Goal: Task Accomplishment & Management: Manage account settings

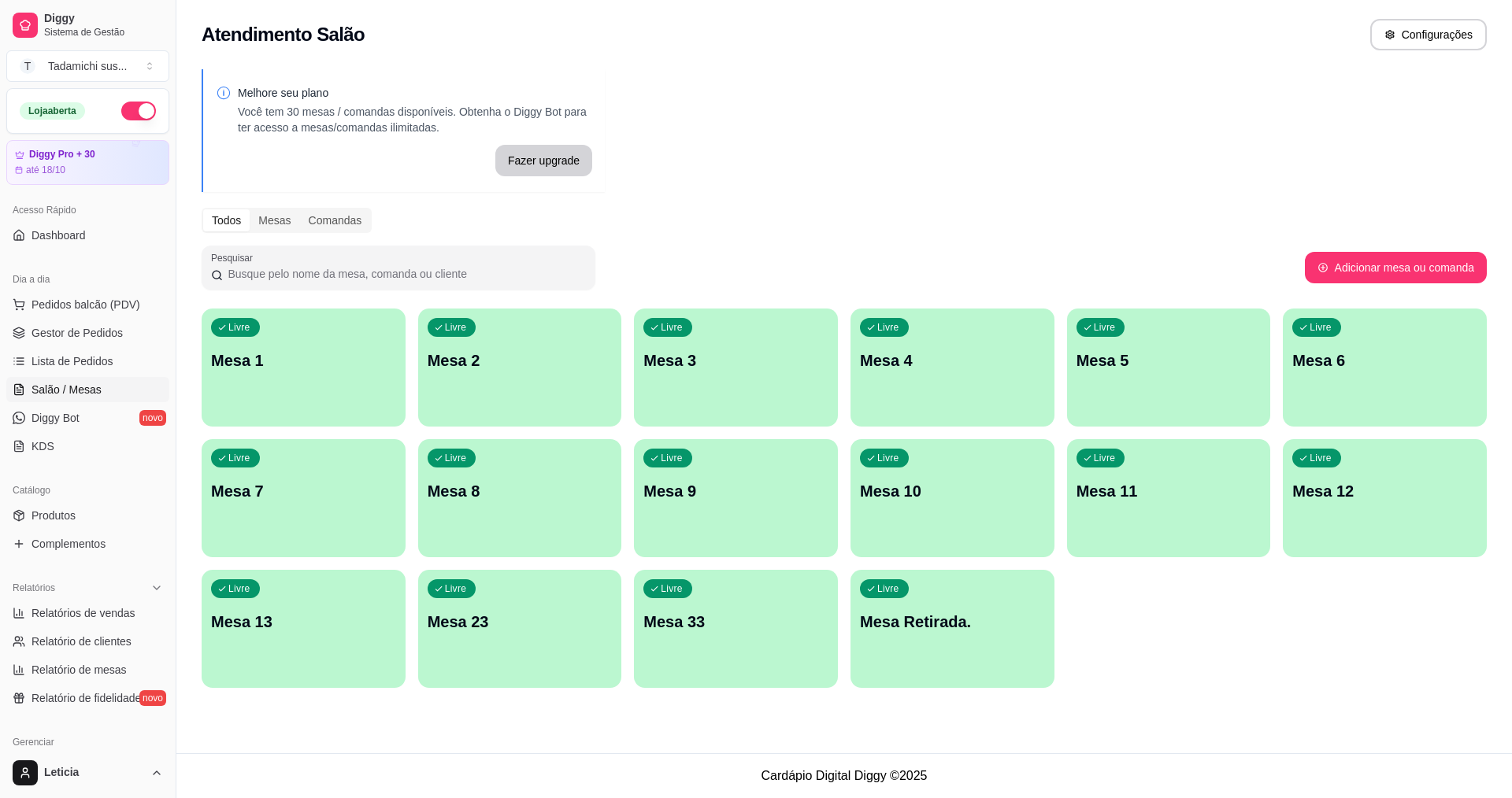
click at [116, 337] on span "Gestor de Pedidos" at bounding box center [77, 333] width 91 height 15
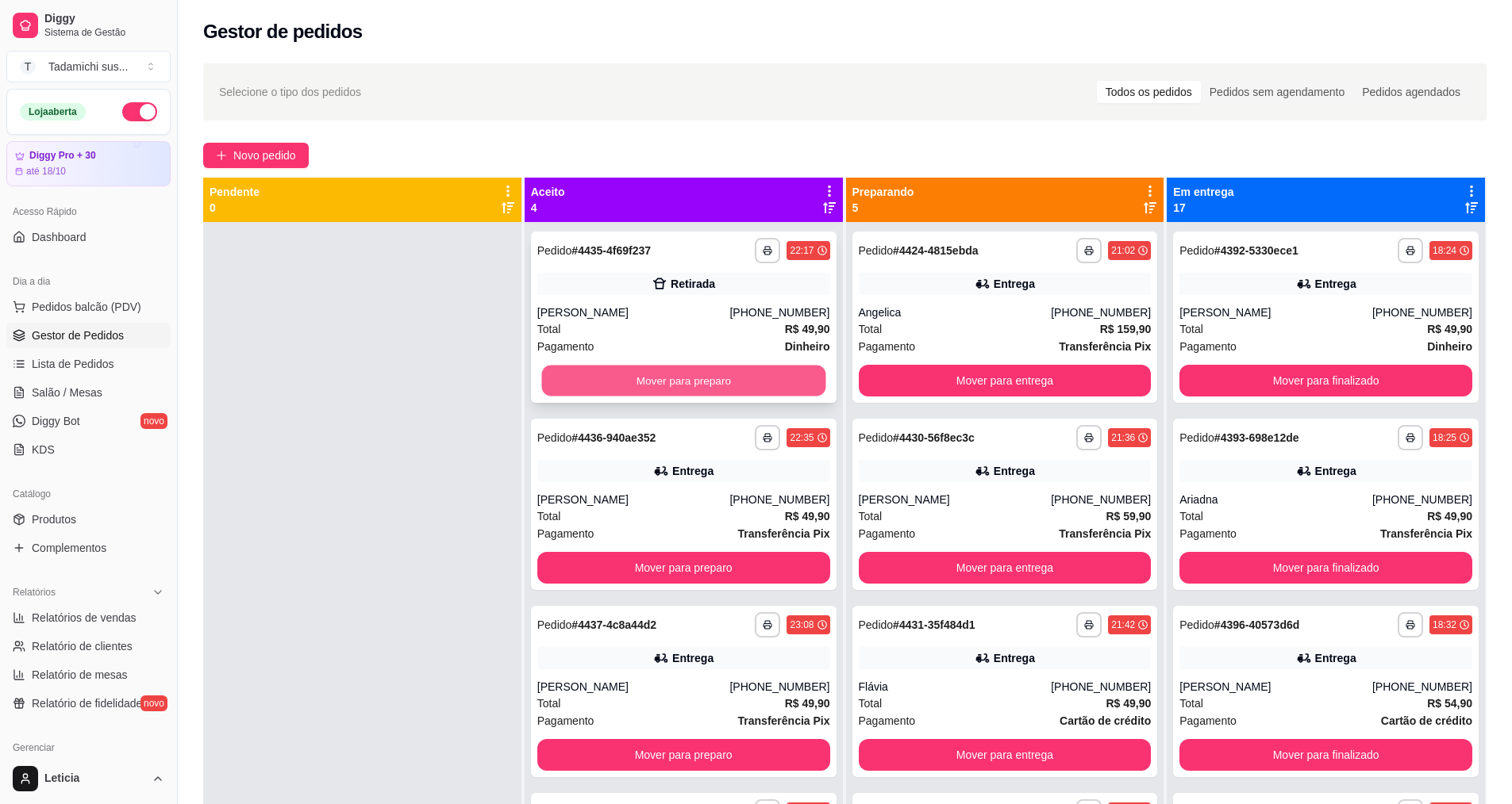
click at [655, 384] on button "Mover para preparo" at bounding box center [683, 381] width 285 height 31
click at [656, 384] on button "Mover para preparo" at bounding box center [683, 381] width 285 height 31
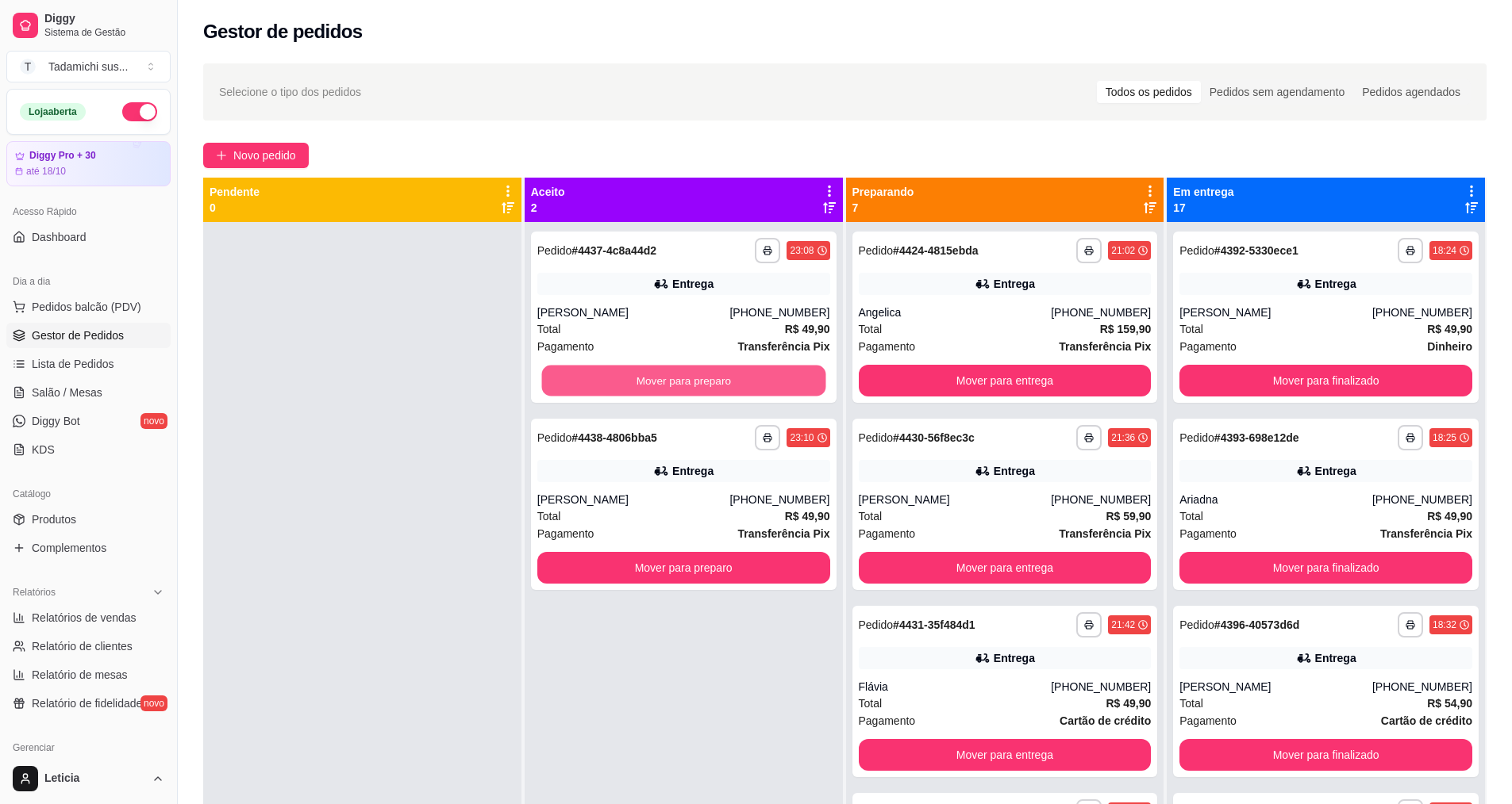
click at [656, 384] on button "Mover para preparo" at bounding box center [683, 381] width 285 height 31
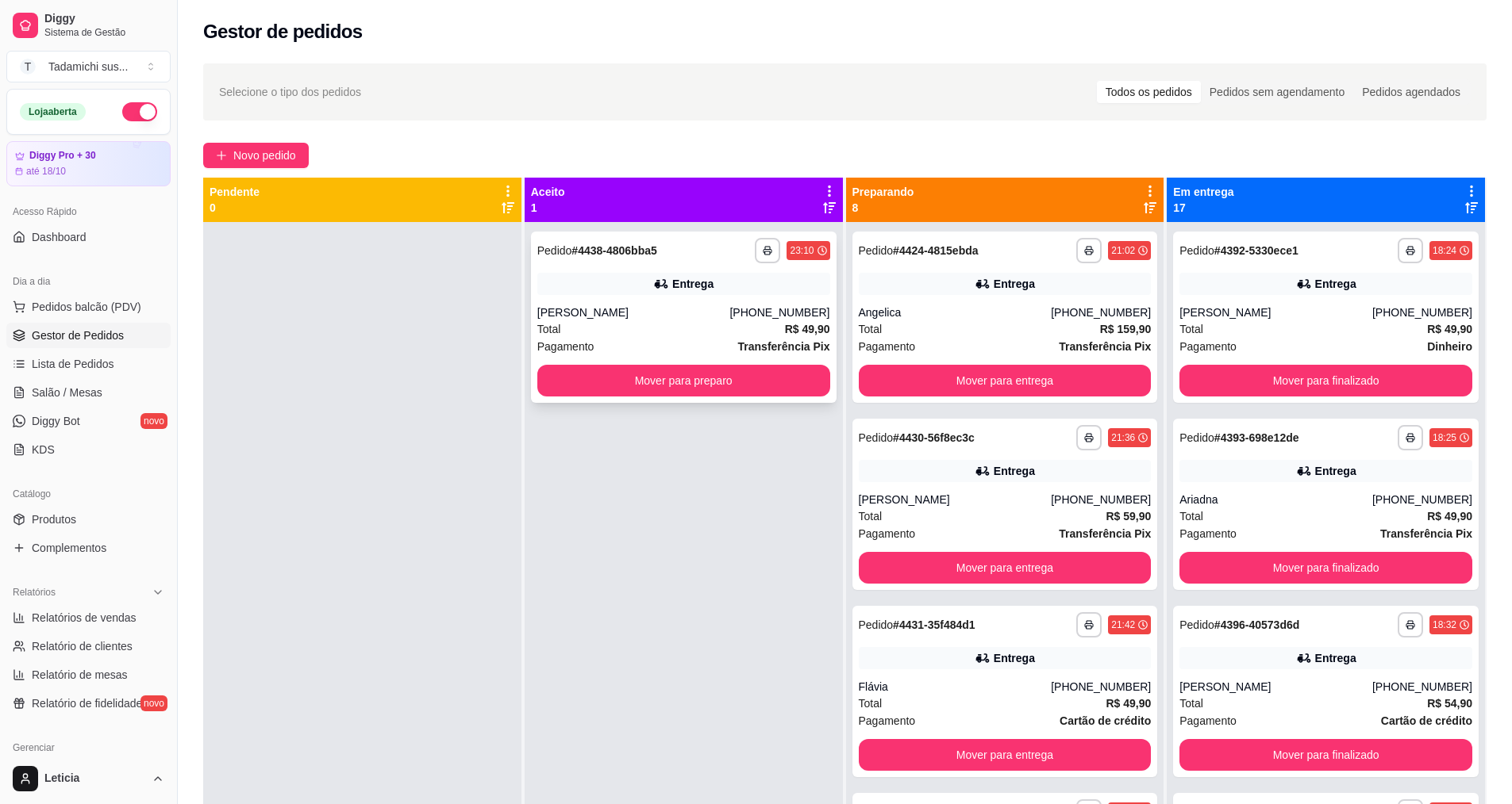
click at [677, 255] on div "**********" at bounding box center [683, 251] width 293 height 25
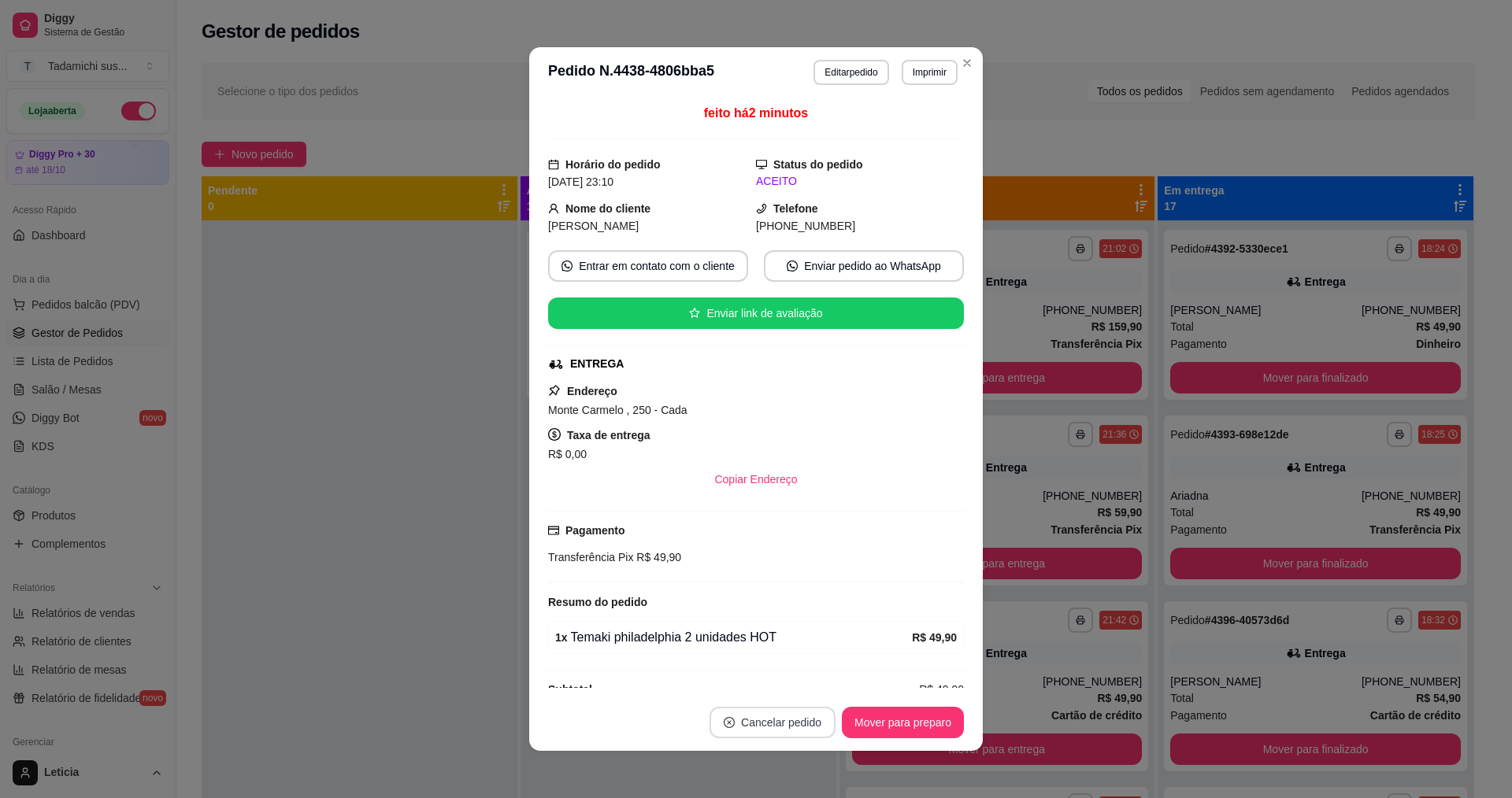
click at [779, 724] on button "Cancelar pedido" at bounding box center [772, 722] width 126 height 32
click at [807, 677] on button "Sim" at bounding box center [811, 683] width 63 height 32
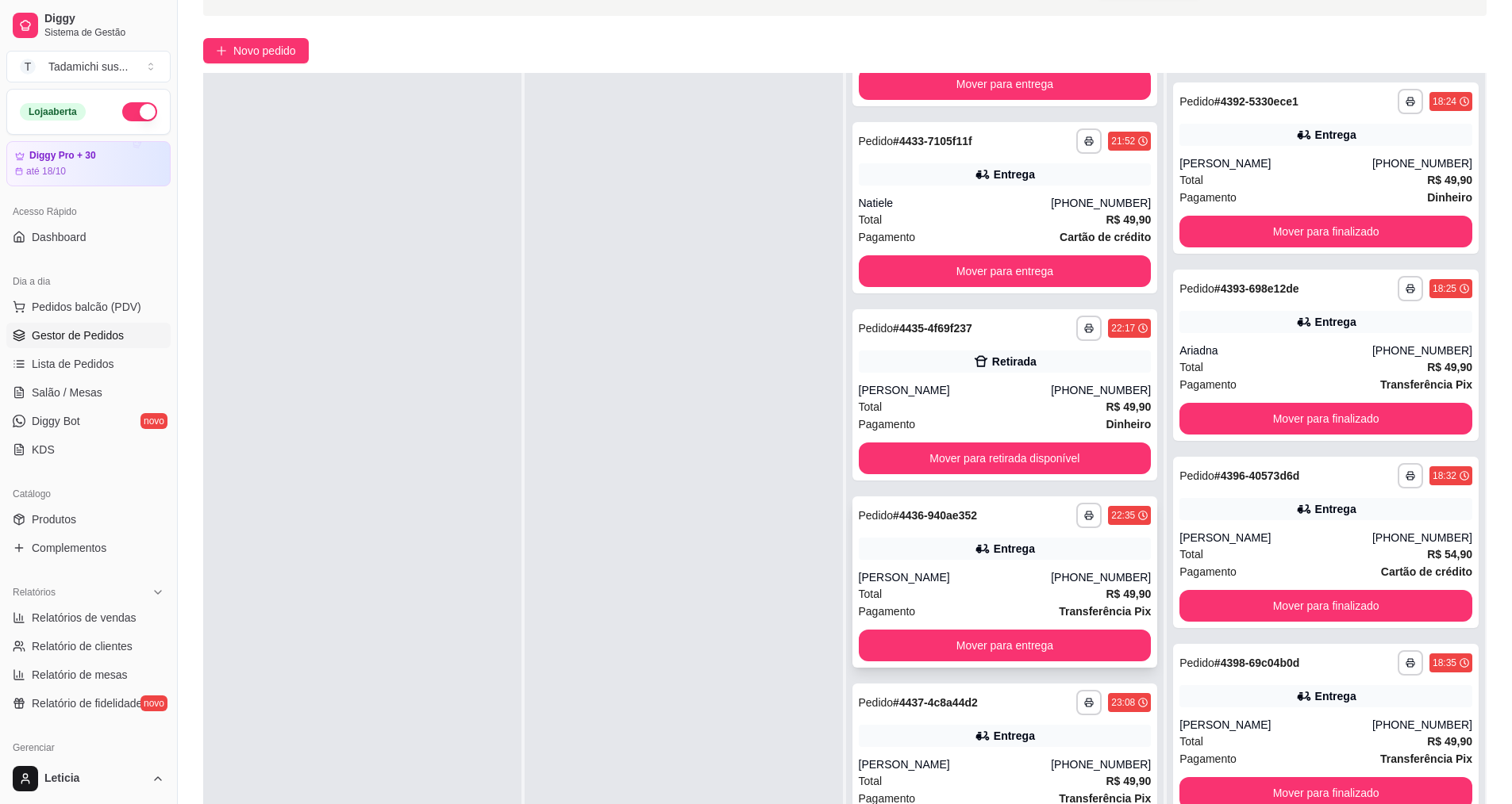
scroll to position [242, 0]
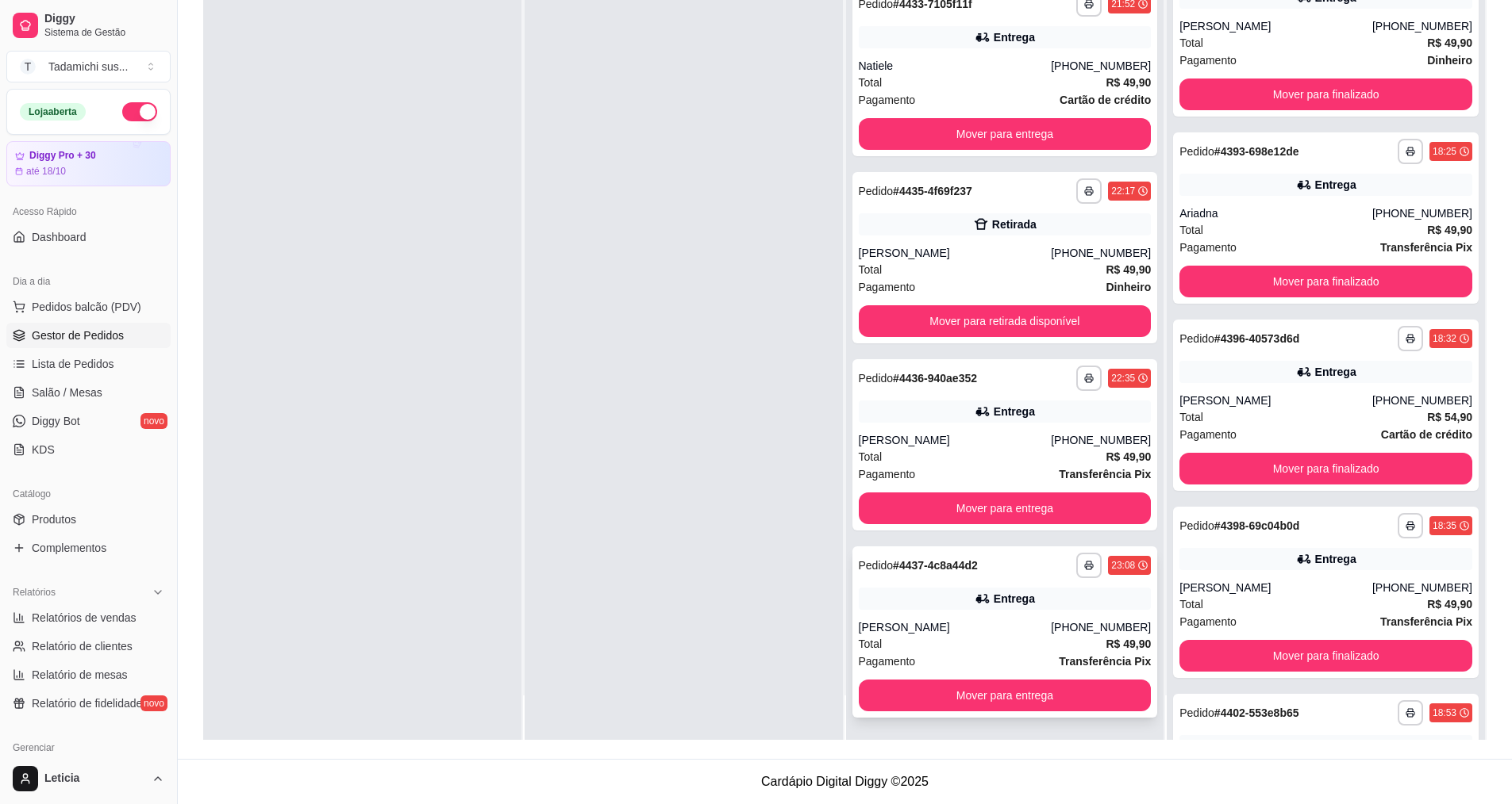
click at [993, 575] on div "**********" at bounding box center [1005, 566] width 293 height 25
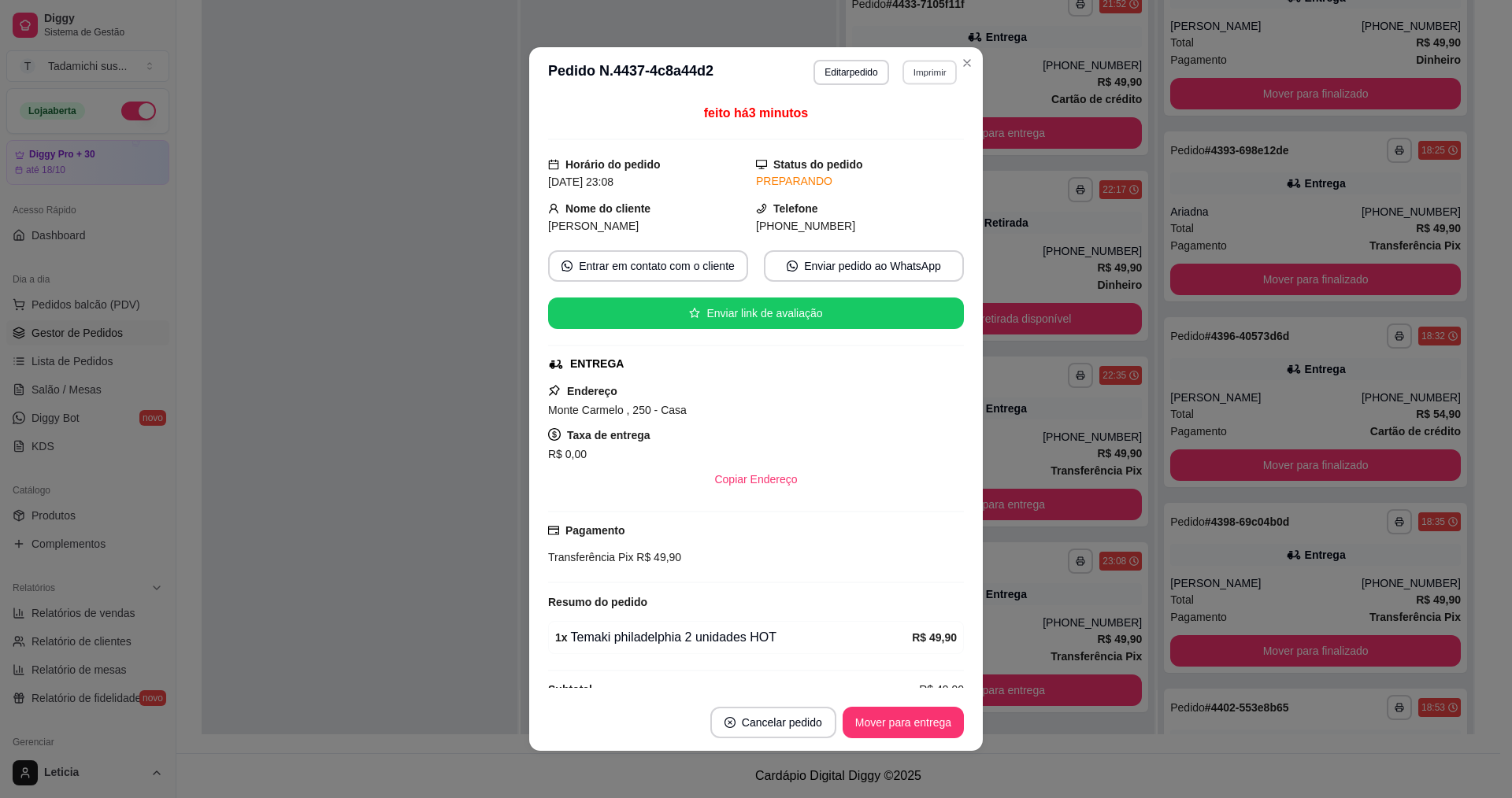
click at [915, 75] on button "Imprimir" at bounding box center [930, 71] width 55 height 24
click at [918, 126] on button "IMPRESSORA HAYOM" at bounding box center [891, 127] width 117 height 24
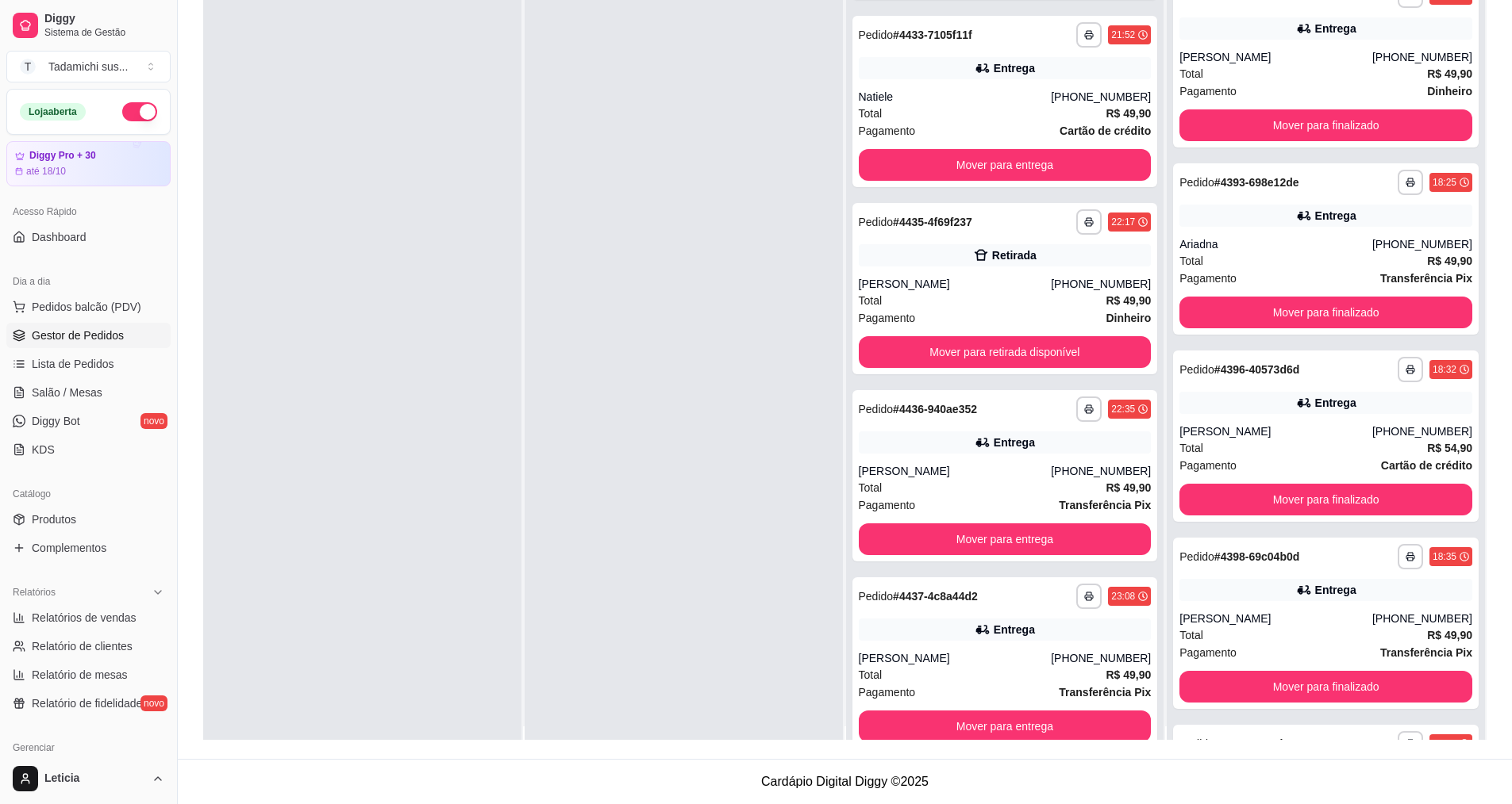
scroll to position [0, 0]
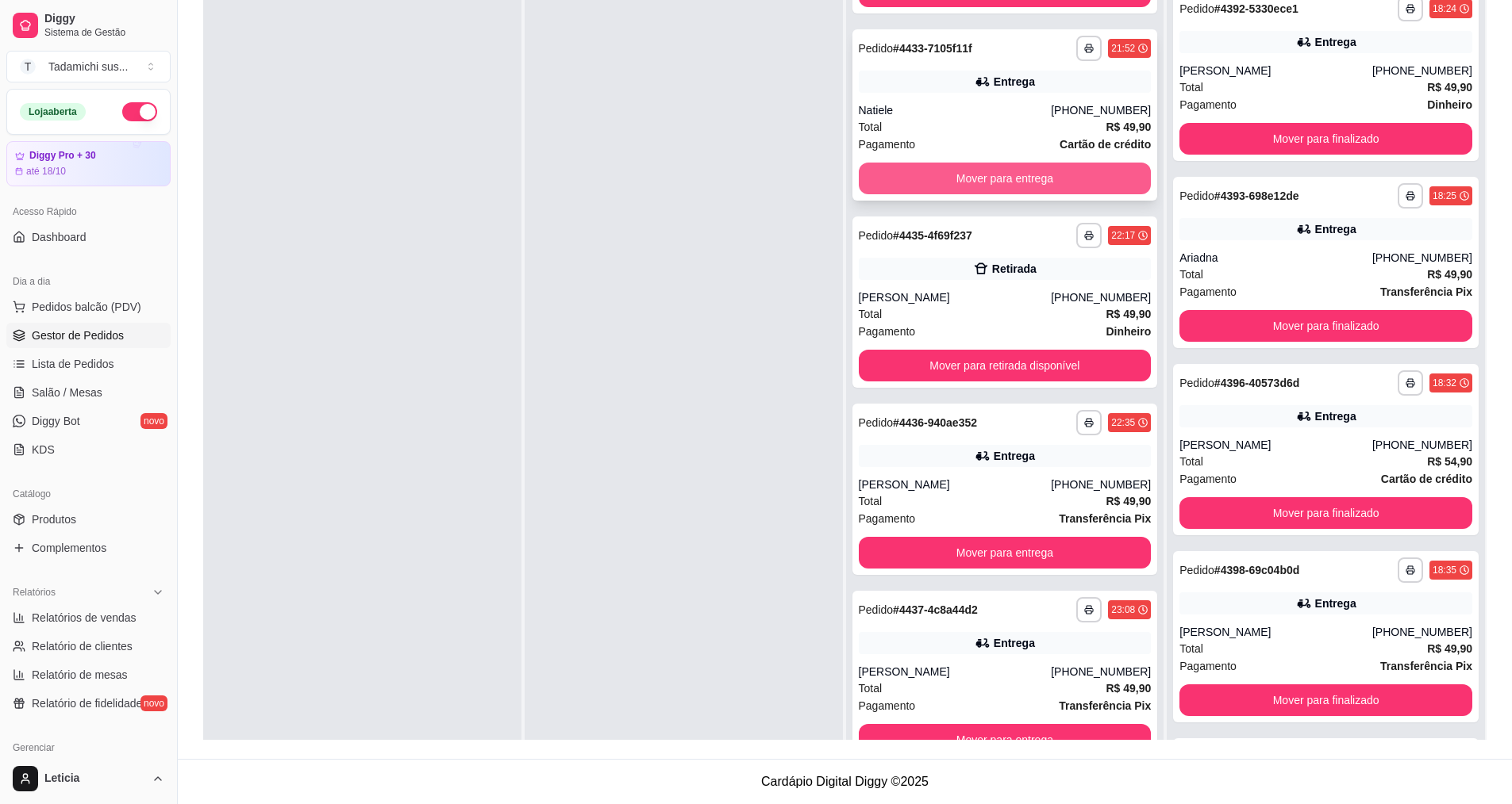
click at [1018, 183] on button "Mover para entrega" at bounding box center [1005, 178] width 293 height 32
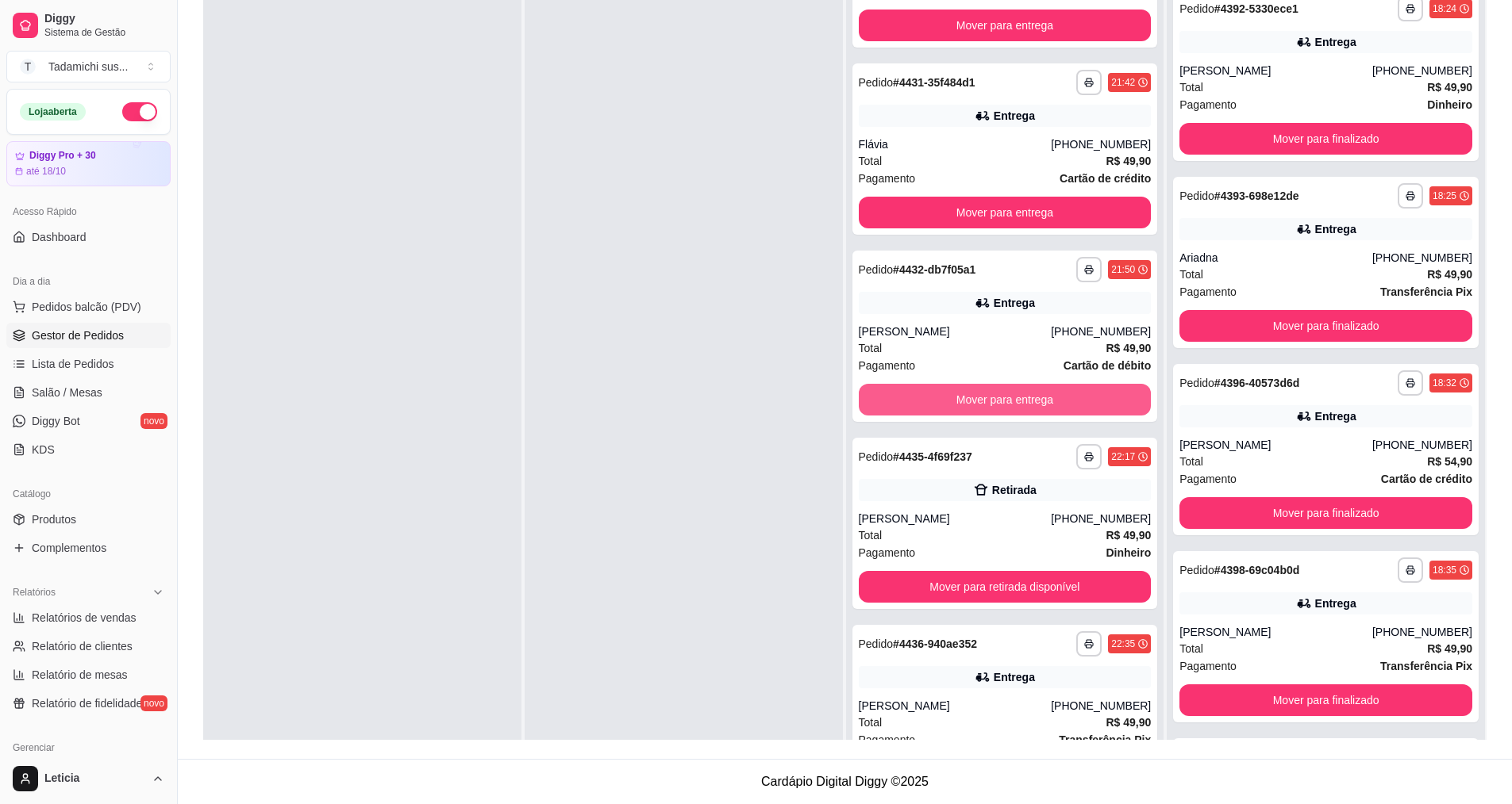
scroll to position [284, 0]
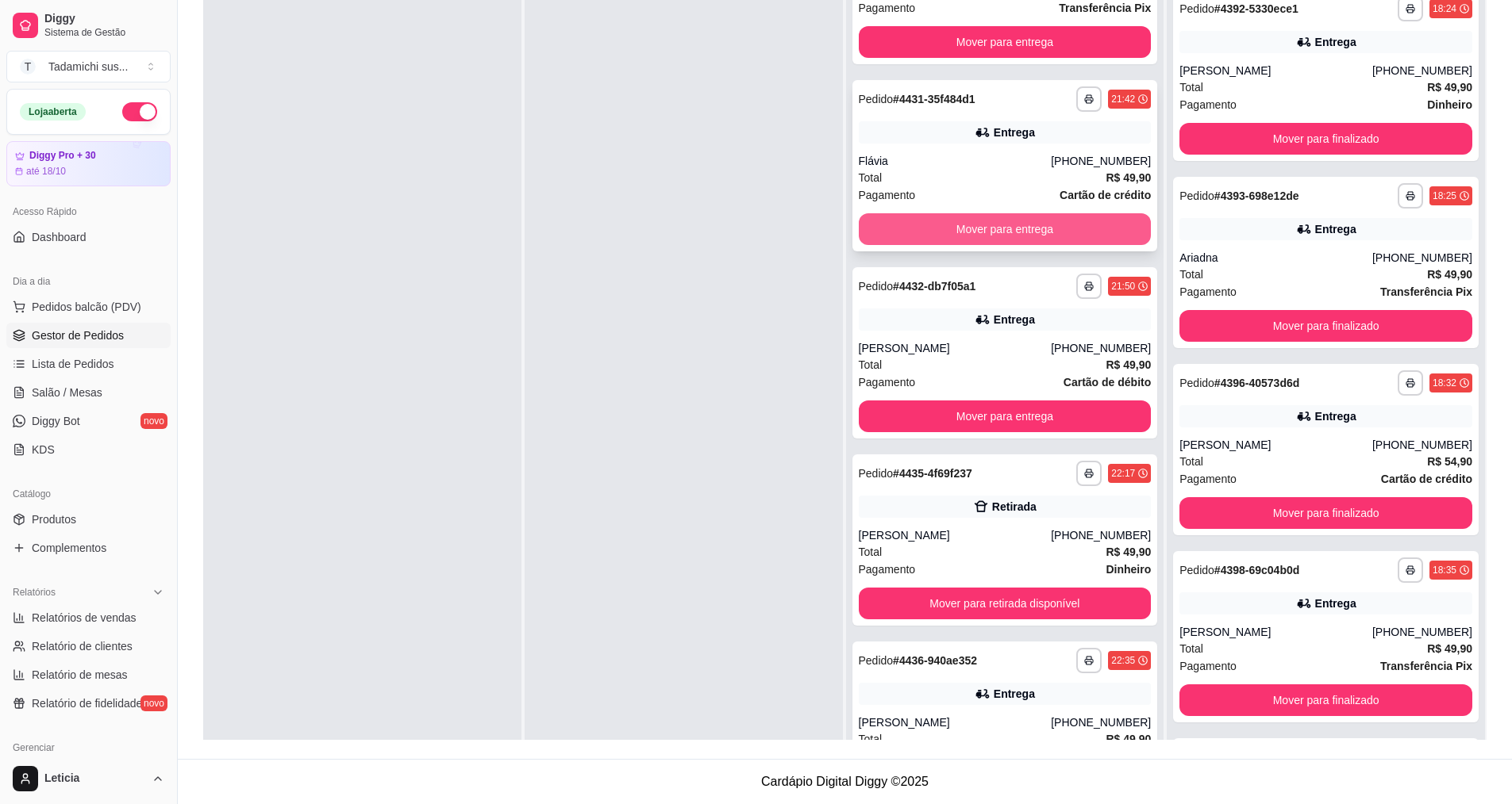
click at [1017, 226] on button "Mover para entrega" at bounding box center [1005, 229] width 293 height 32
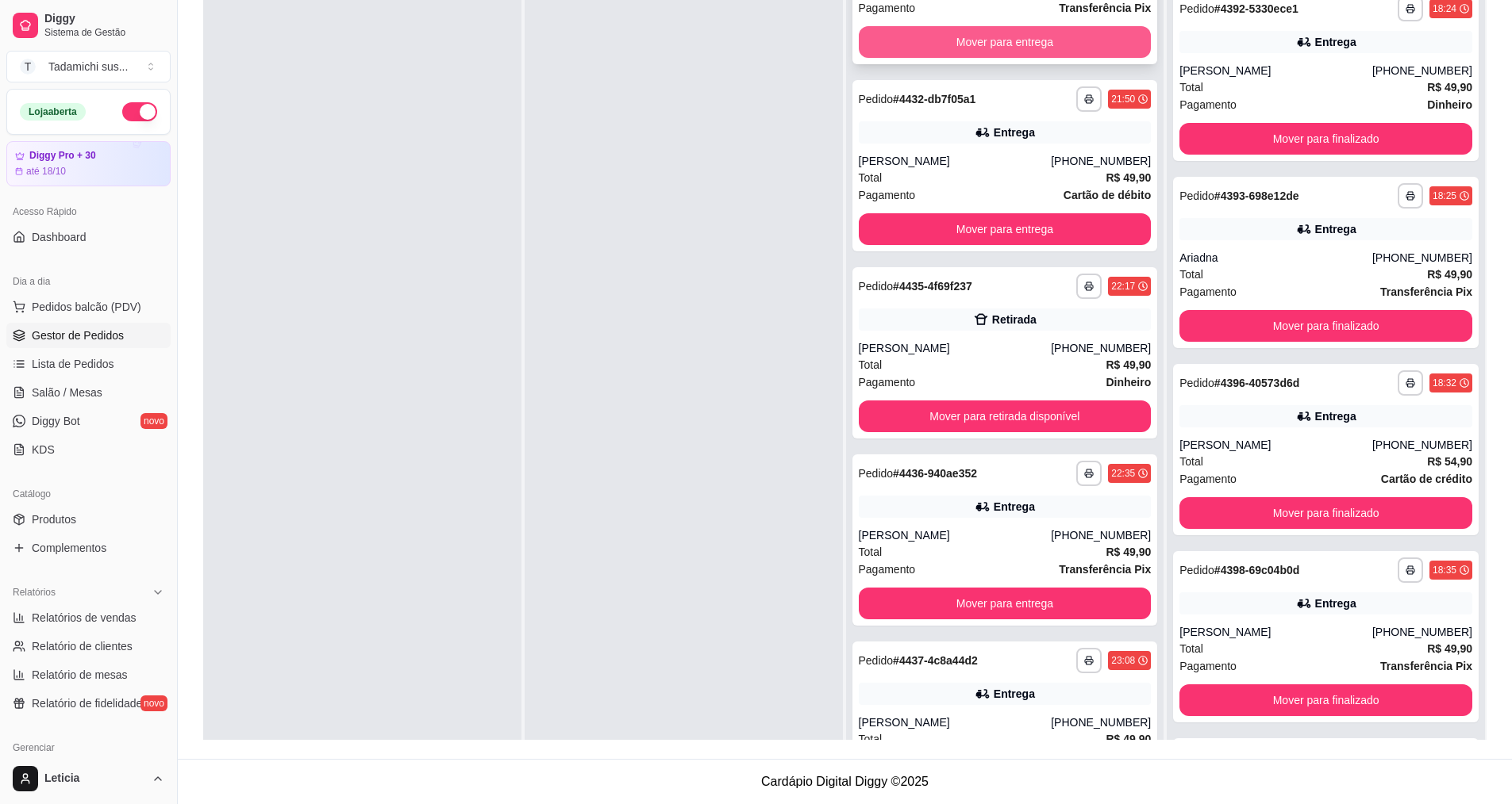
click at [981, 35] on button "Mover para entrega" at bounding box center [1005, 42] width 293 height 32
click at [981, 35] on button "Mover para entrega" at bounding box center [1005, 43] width 285 height 31
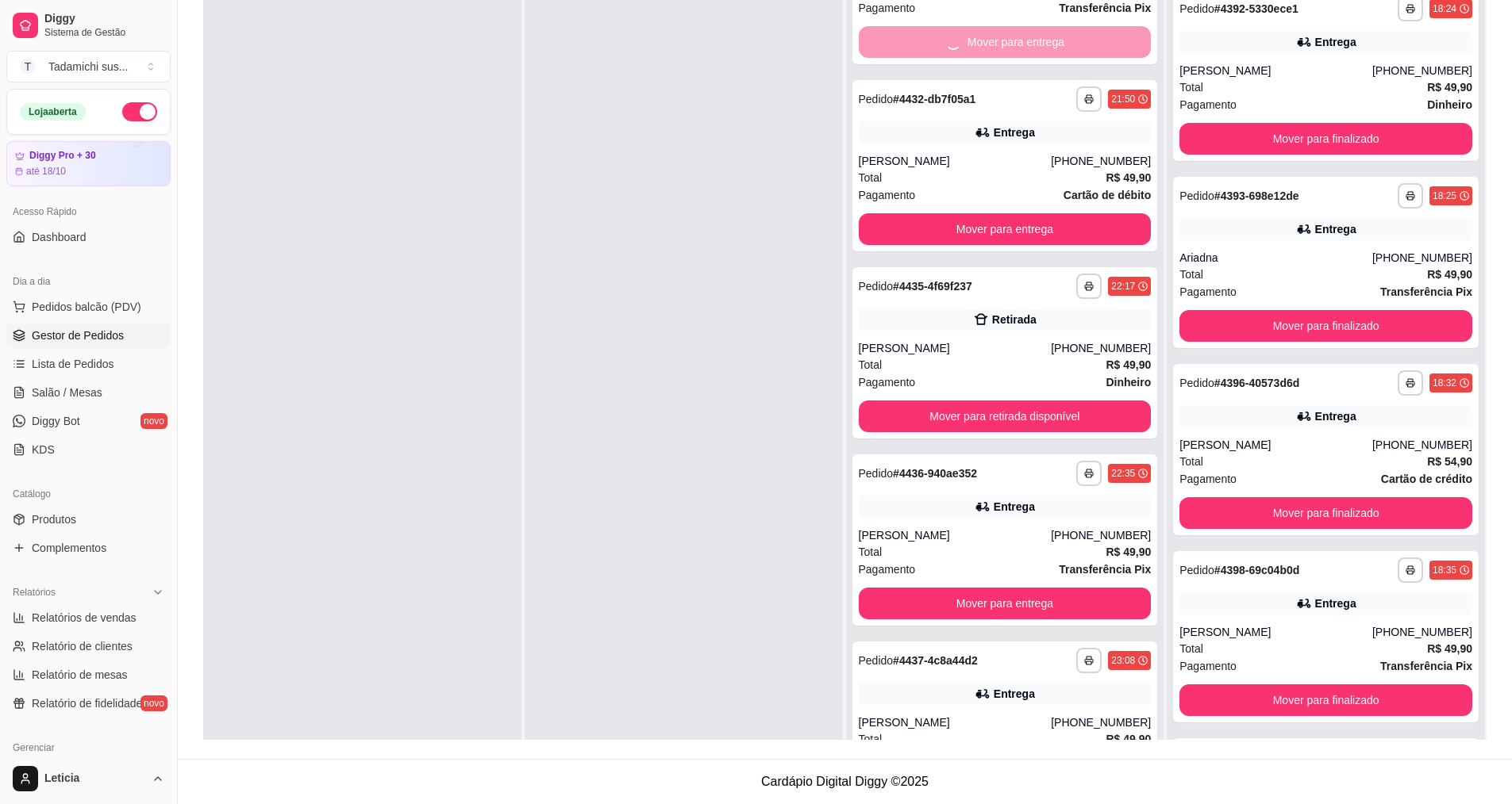
scroll to position [0, 0]
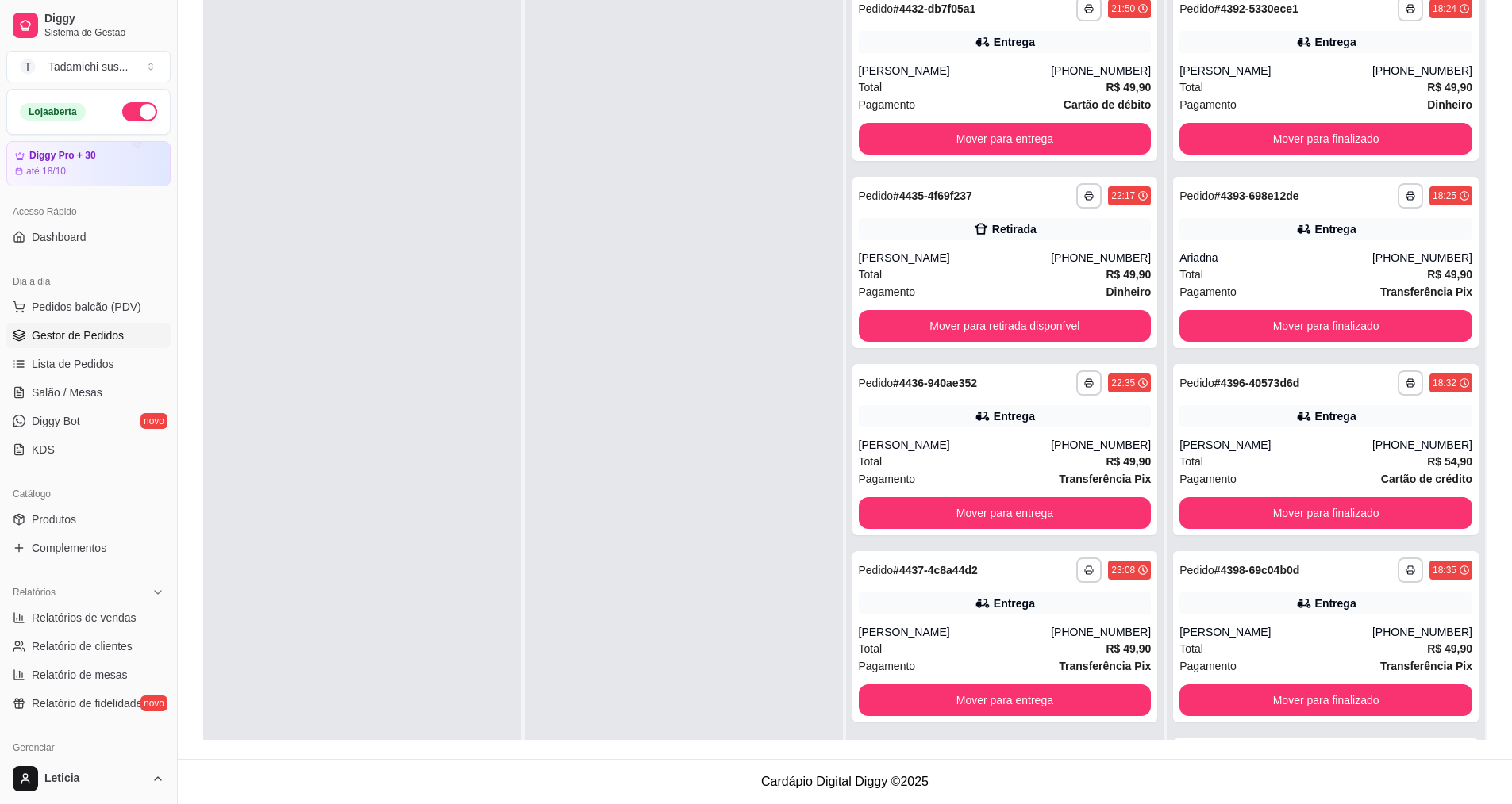
click at [981, 35] on icon at bounding box center [983, 42] width 15 height 15
click at [990, 122] on div "**********" at bounding box center [1006, 74] width 306 height 171
click at [1017, 126] on button "Mover para entrega" at bounding box center [1005, 138] width 293 height 32
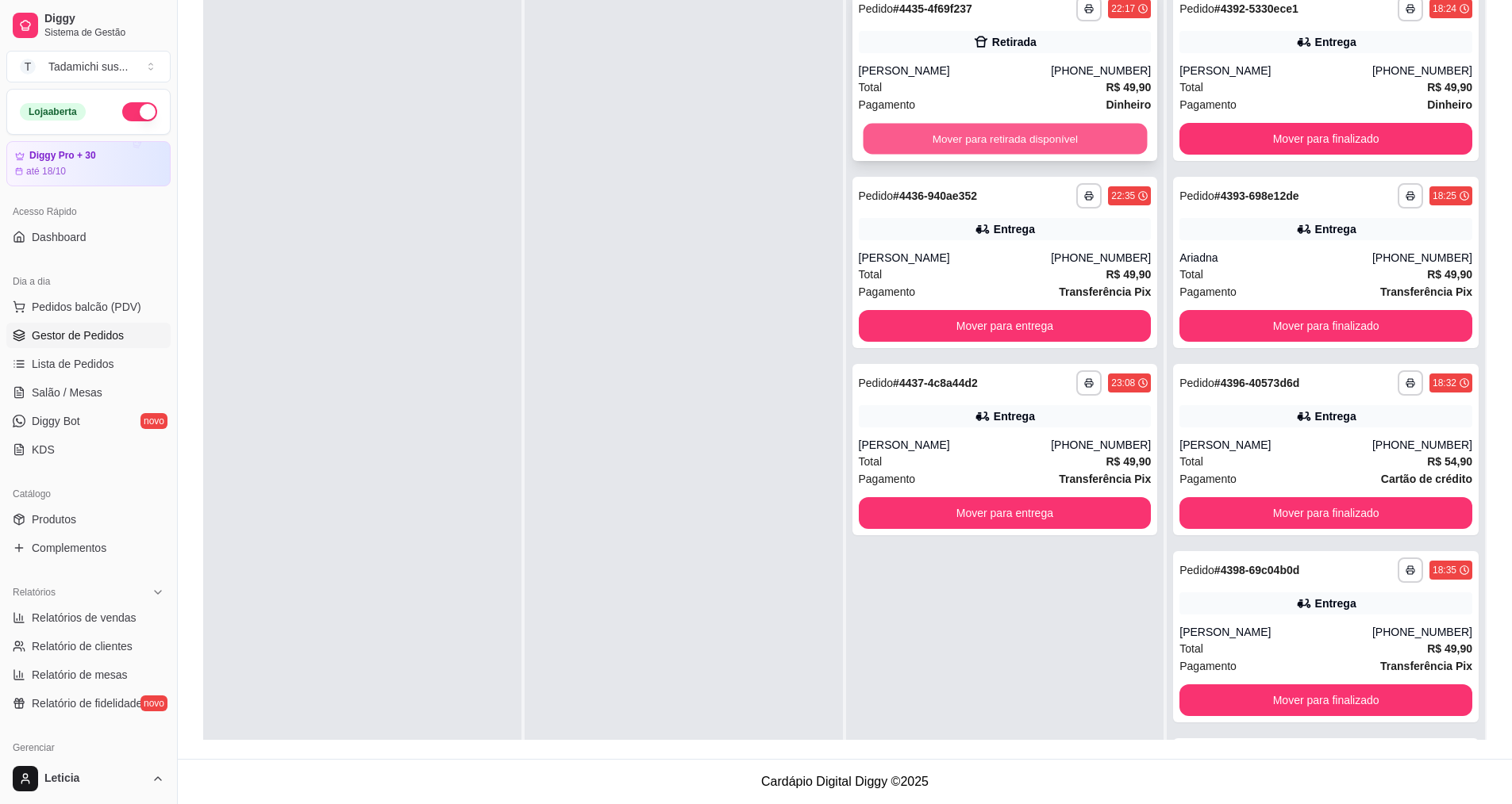
click at [1016, 134] on button "Mover para retirada disponível" at bounding box center [1005, 139] width 285 height 31
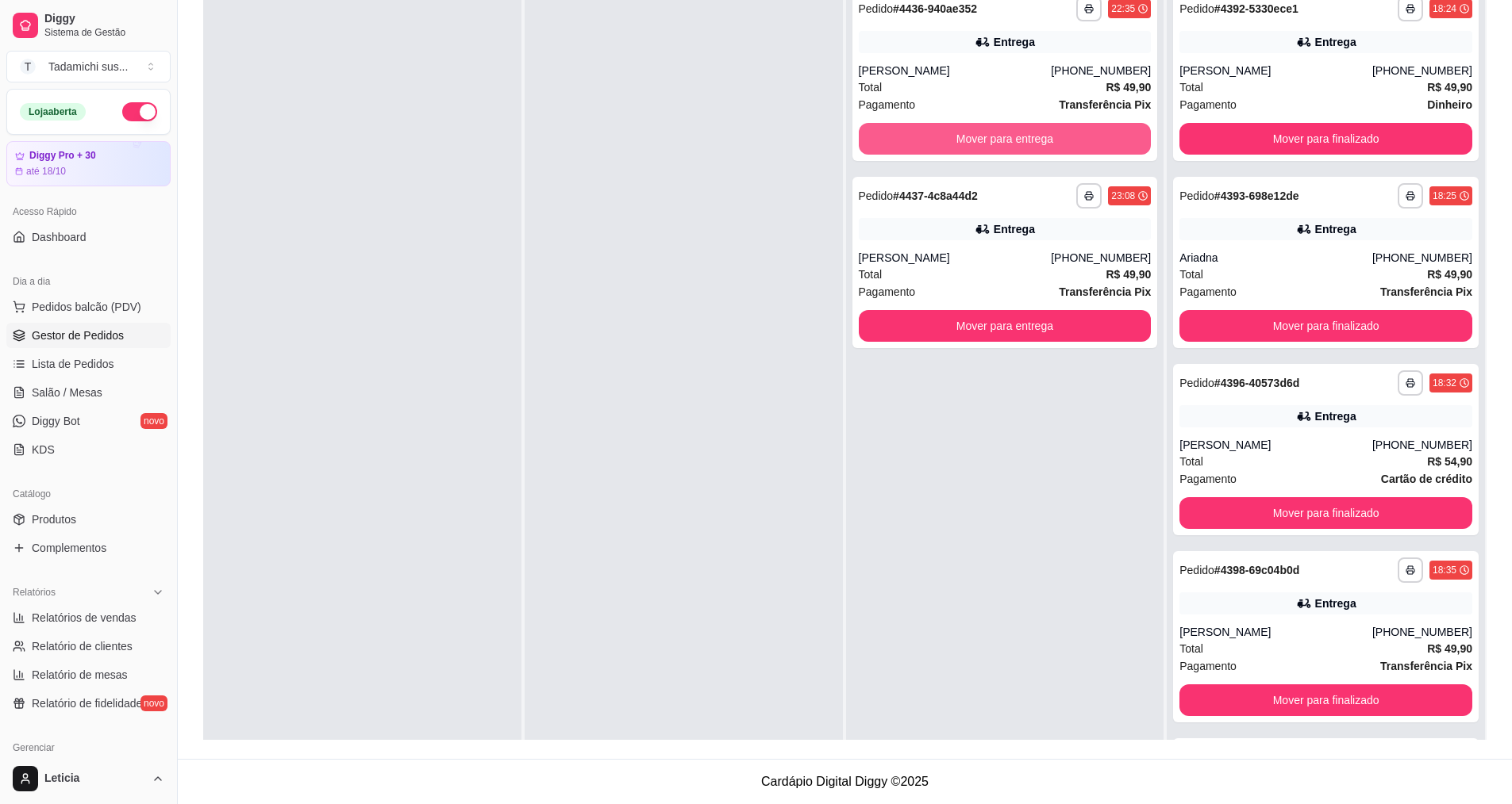
click at [1016, 134] on button "Mover para entrega" at bounding box center [1005, 138] width 293 height 32
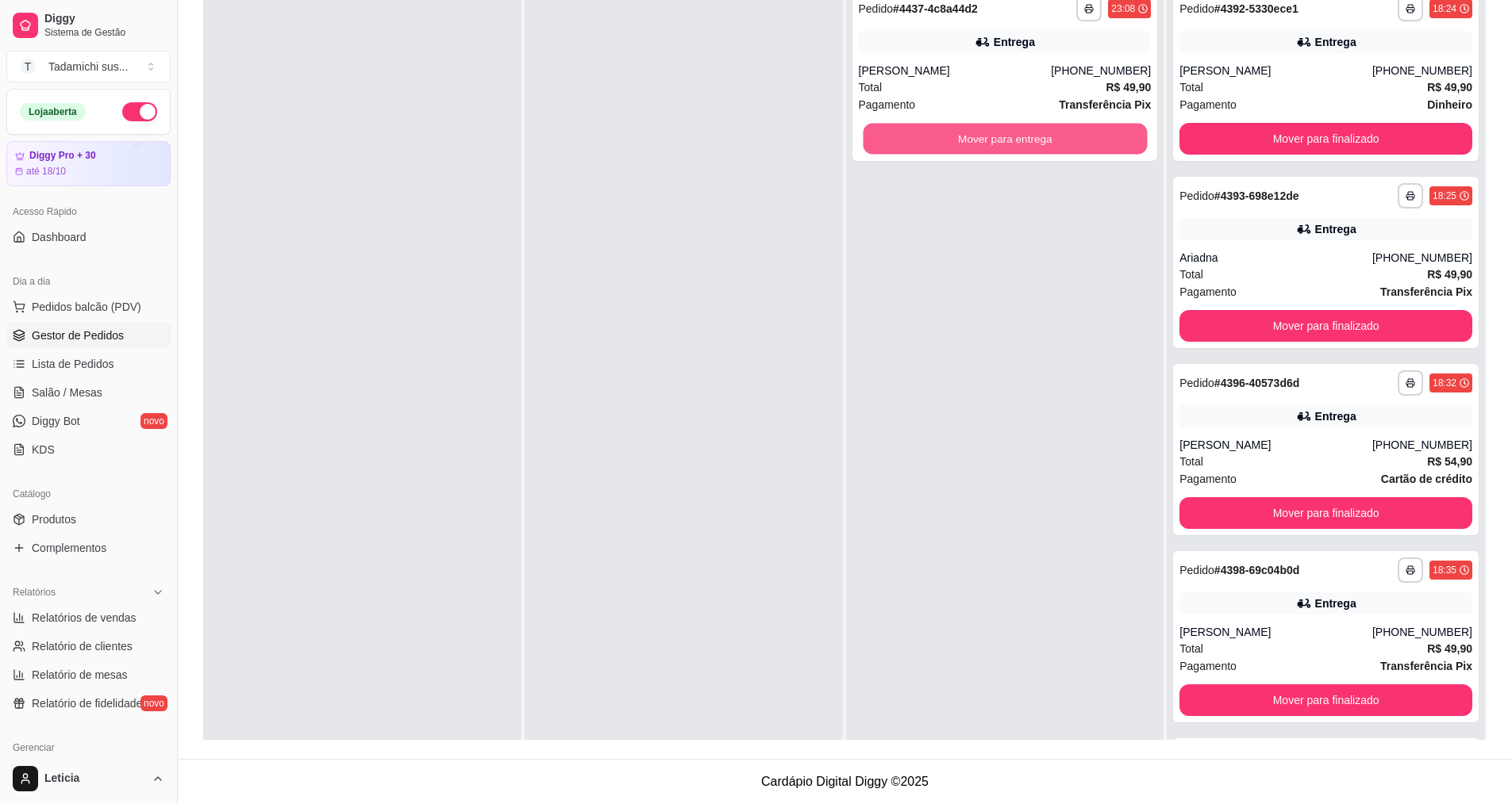
click at [1016, 134] on button "Mover para entrega" at bounding box center [1005, 139] width 285 height 31
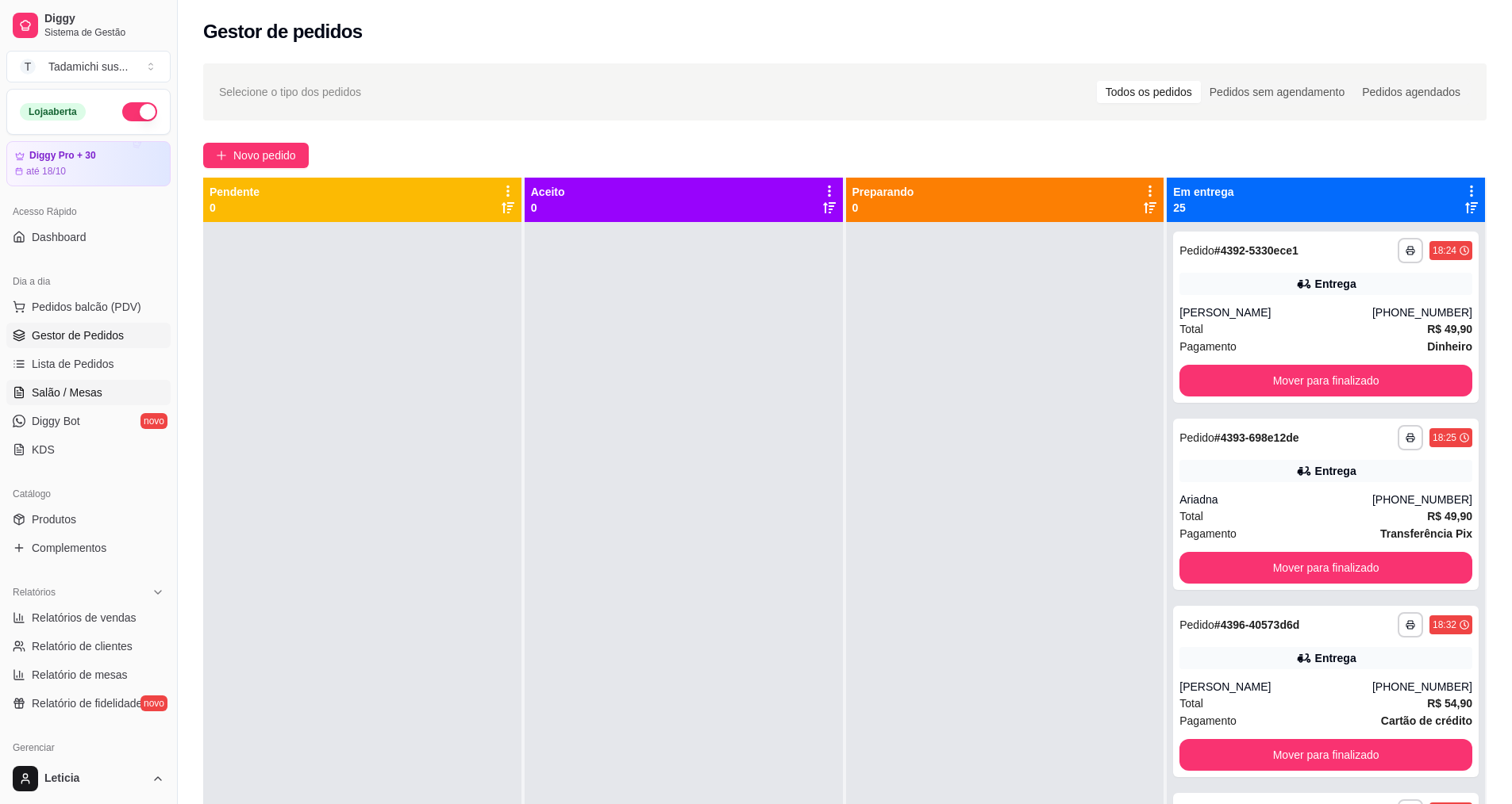
click at [77, 386] on span "Salão / Mesas" at bounding box center [67, 393] width 71 height 15
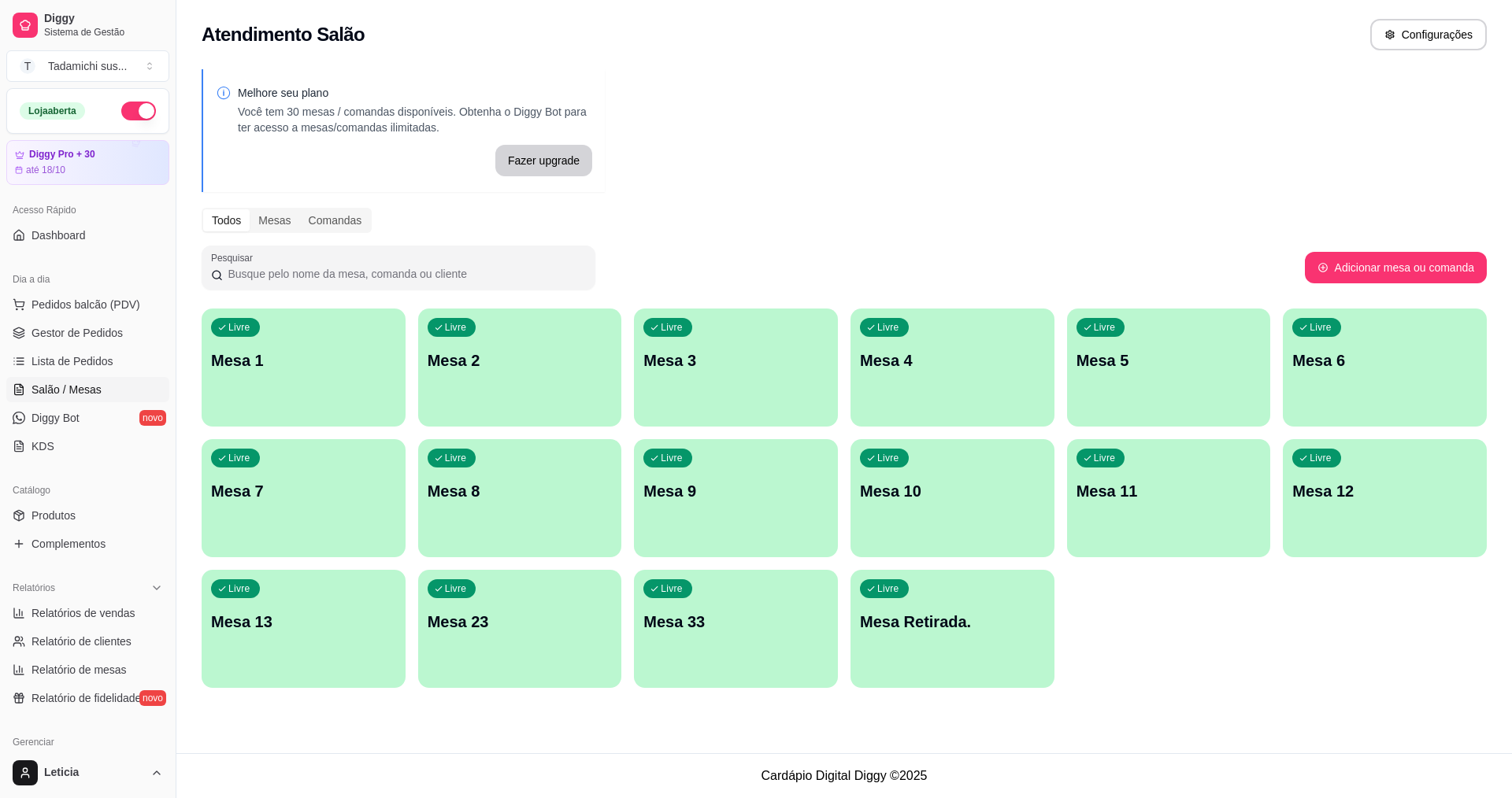
click at [943, 633] on div "Livre Mesa Retirada." at bounding box center [953, 619] width 204 height 99
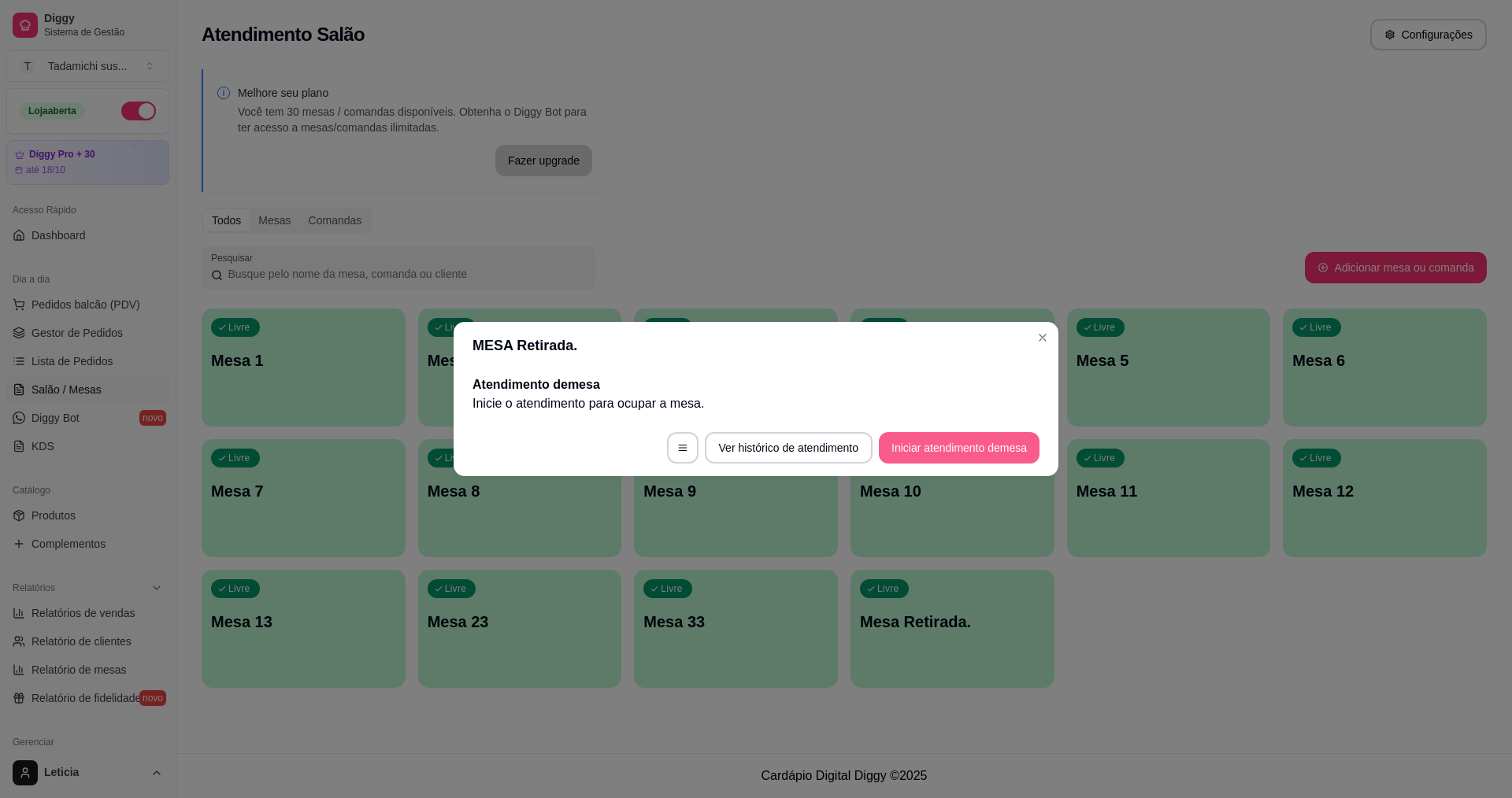
click at [910, 454] on button "Iniciar atendimento de mesa" at bounding box center [959, 447] width 160 height 32
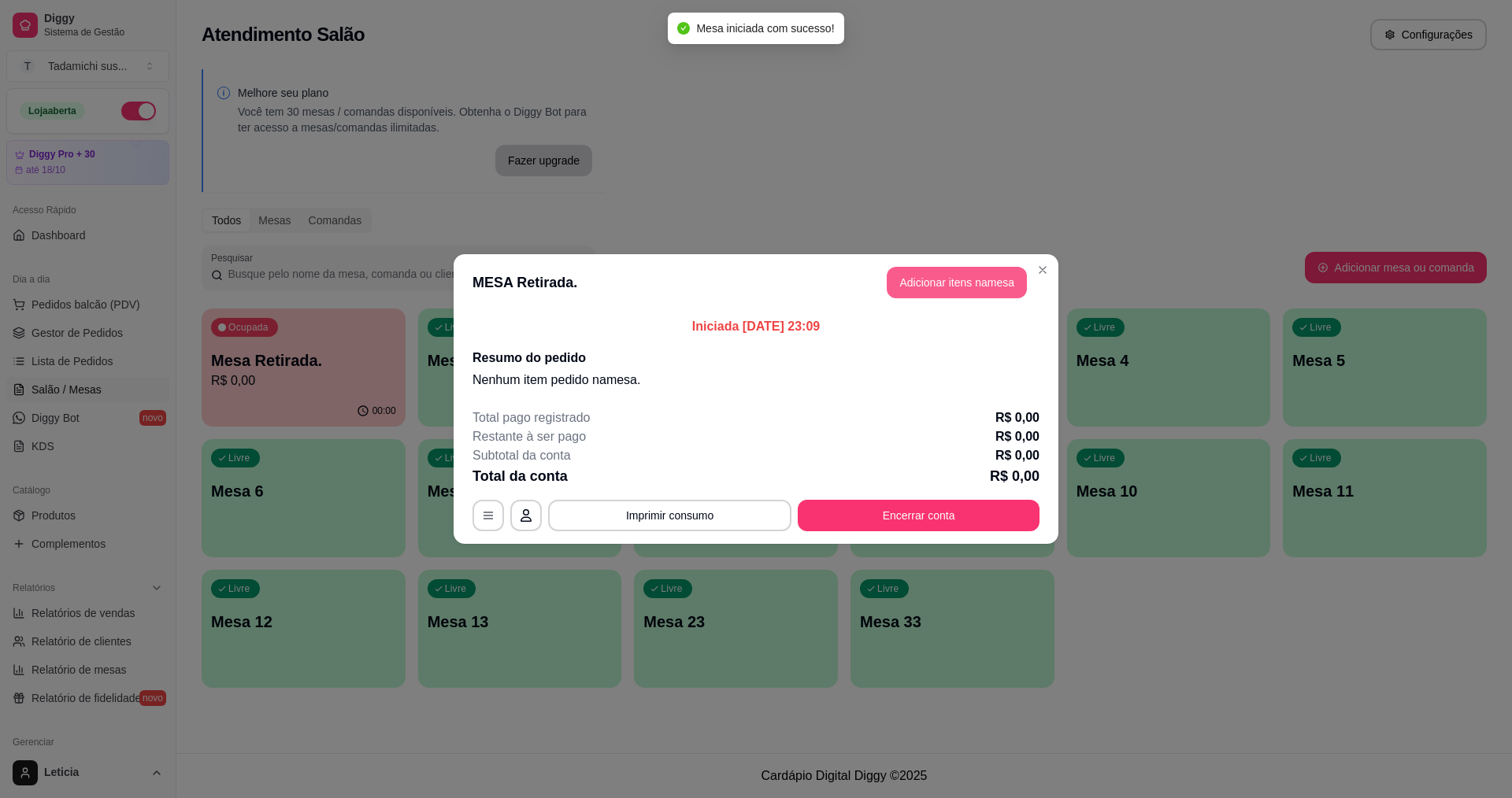
click at [907, 284] on button "Adicionar itens na mesa" at bounding box center [957, 282] width 140 height 32
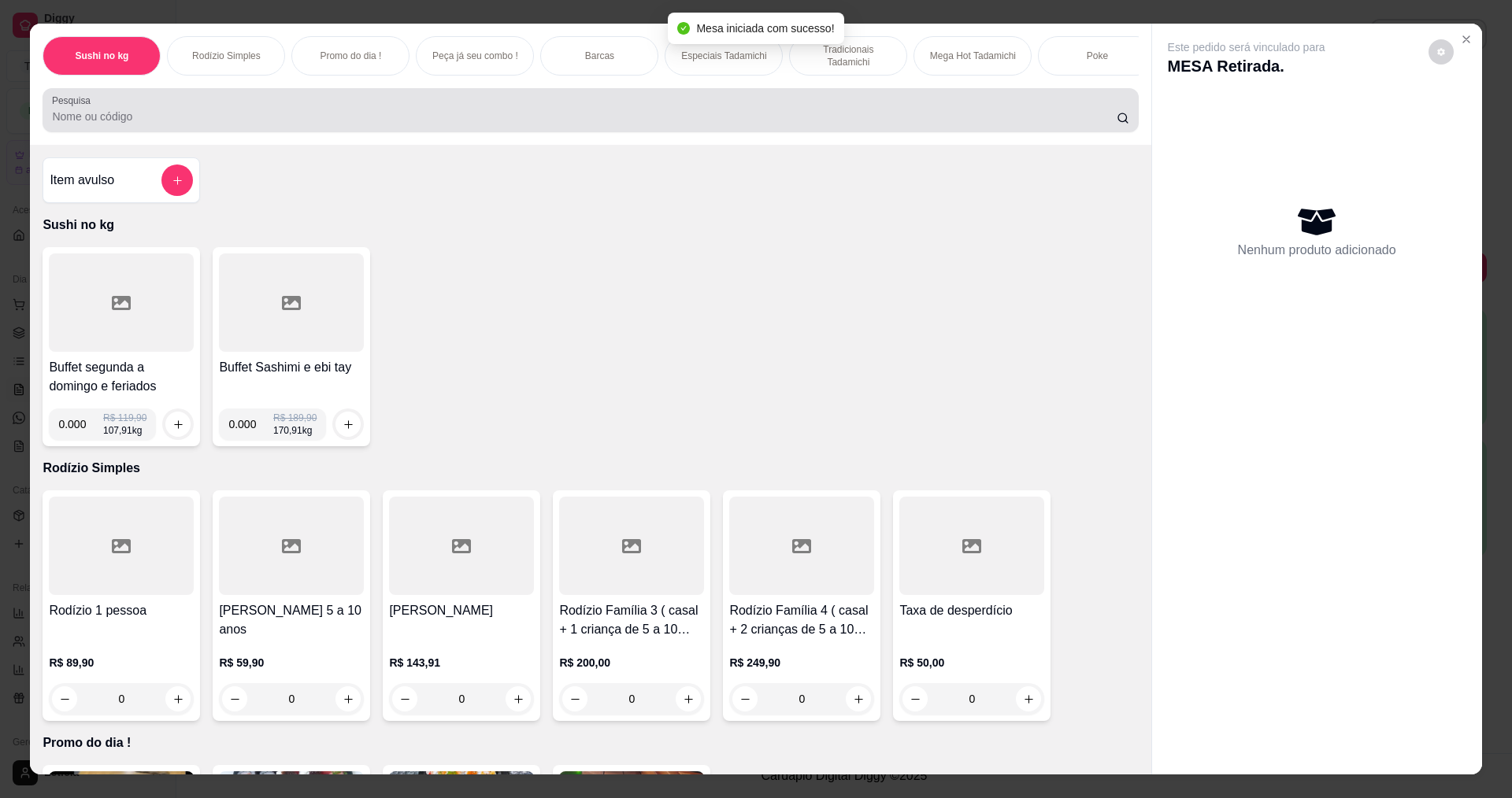
click at [495, 133] on div "Pesquisa" at bounding box center [590, 110] width 1096 height 44
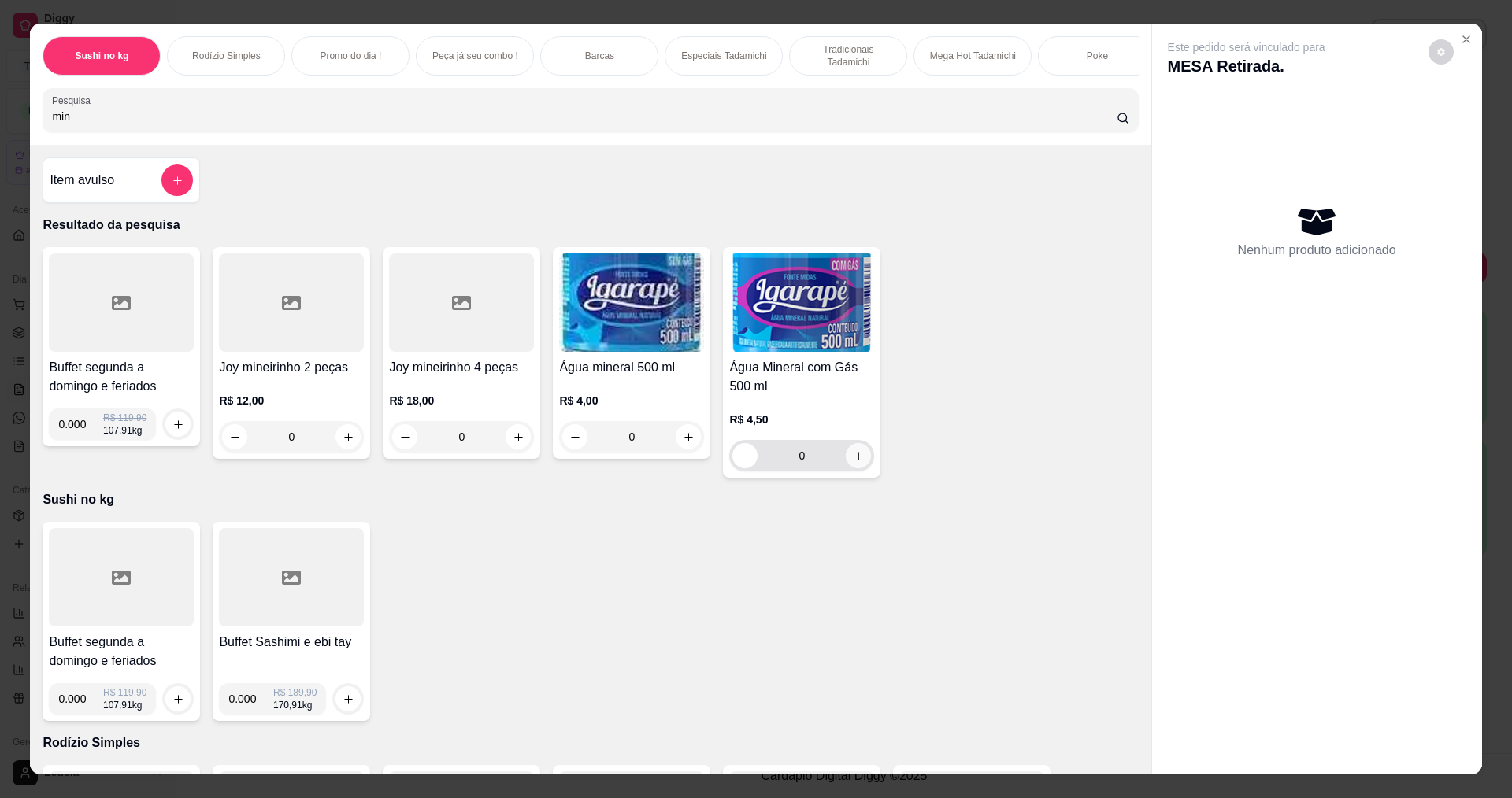
type input "min"
click at [862, 469] on button "increase-product-quantity" at bounding box center [858, 455] width 24 height 24
type input "1"
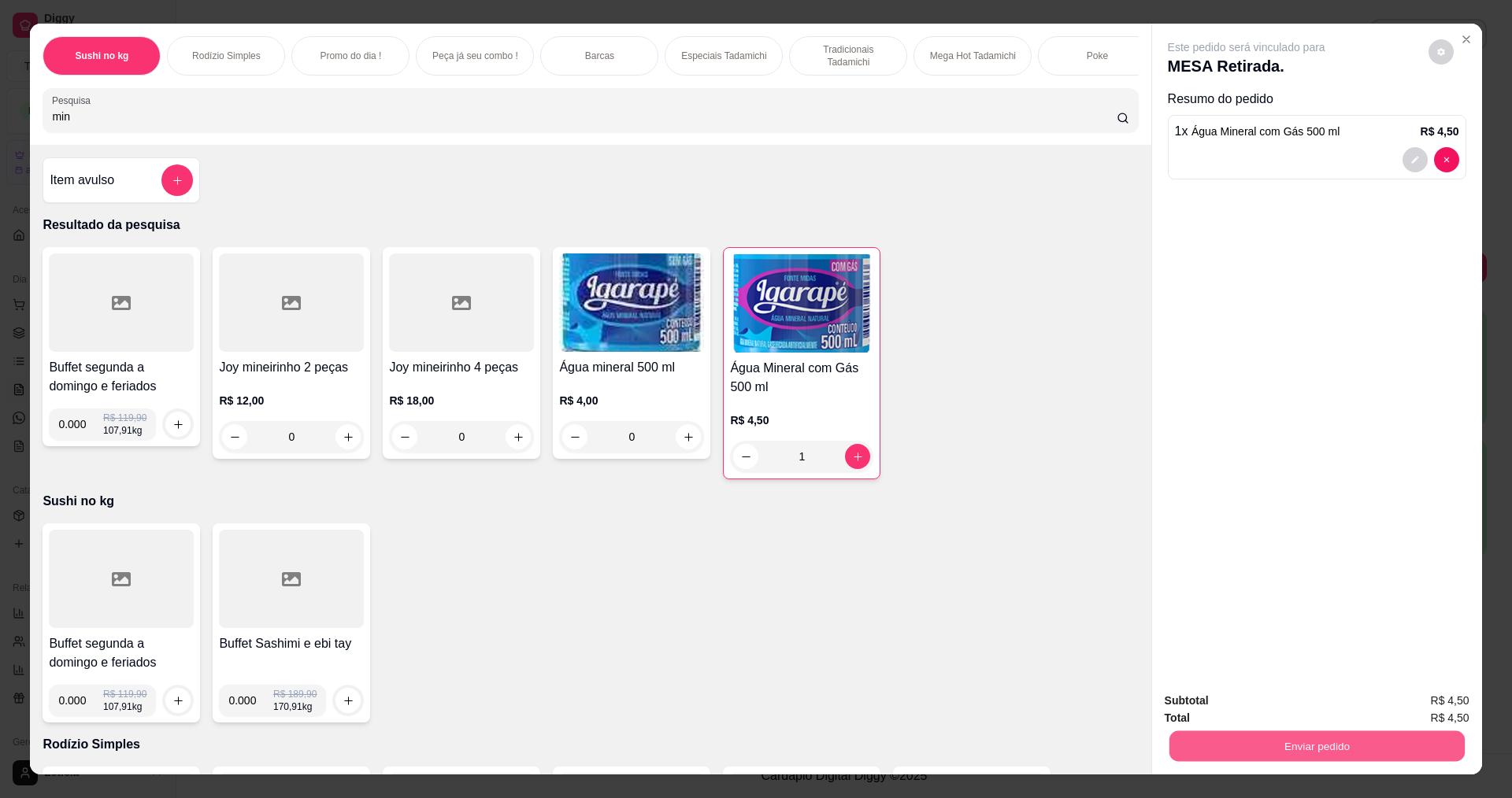
click at [1329, 744] on button "Enviar pedido" at bounding box center [1316, 746] width 295 height 31
click at [1408, 697] on button "Enviar pedido" at bounding box center [1428, 707] width 89 height 30
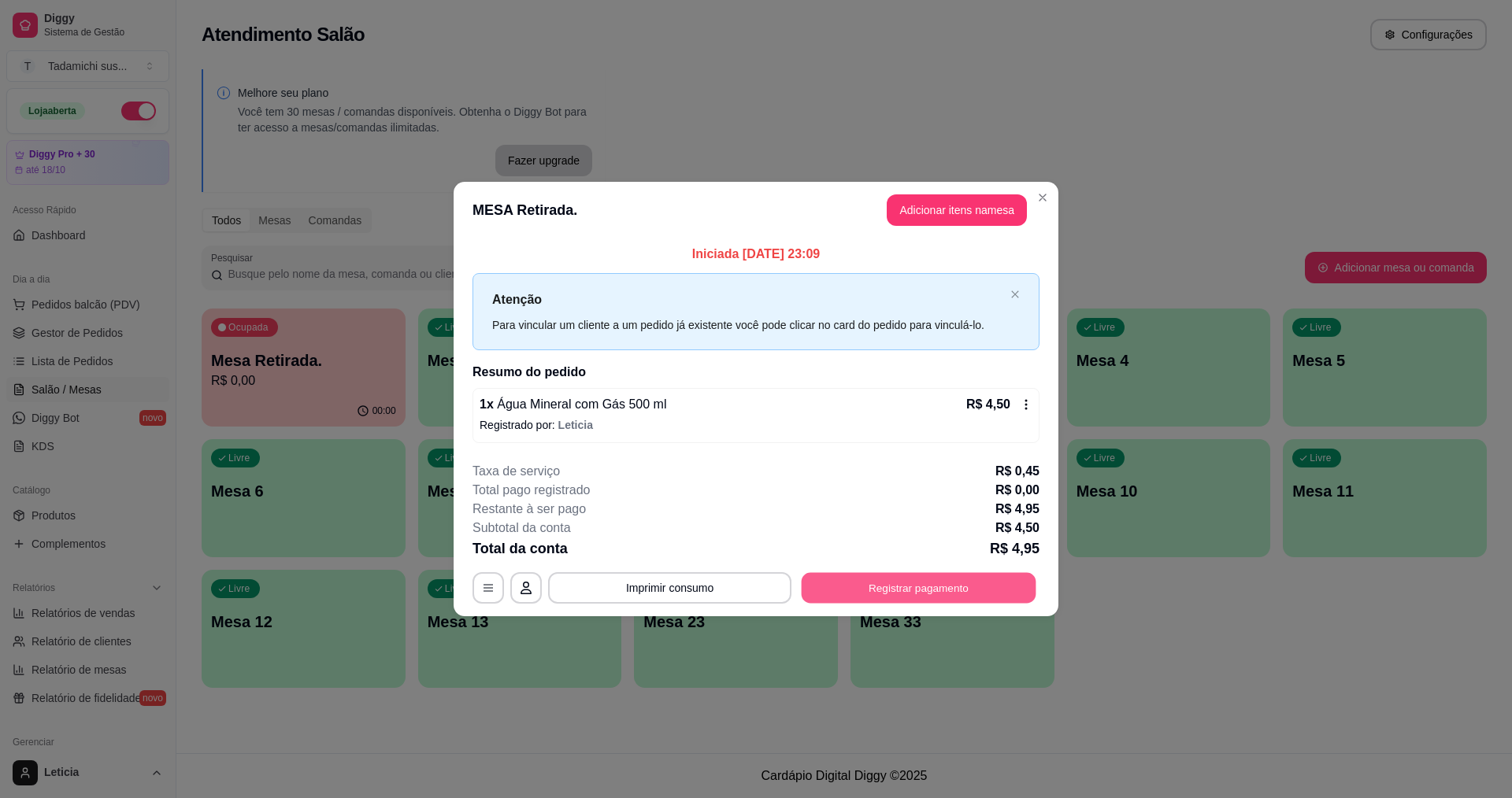
click at [1014, 600] on button "Registrar pagamento" at bounding box center [919, 588] width 234 height 31
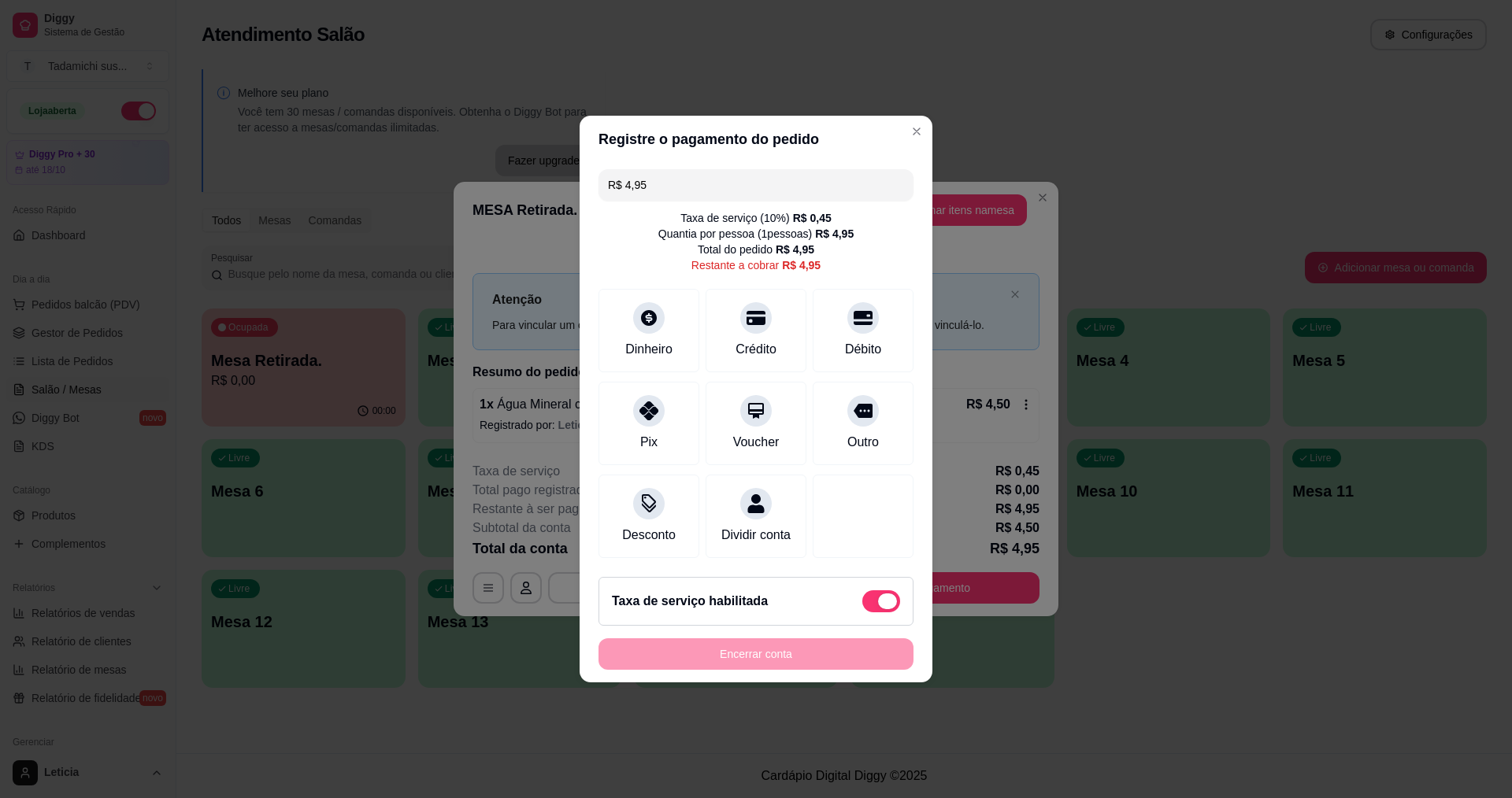
click at [863, 607] on span at bounding box center [881, 601] width 37 height 22
click at [862, 607] on input "checkbox" at bounding box center [866, 610] width 11 height 11
checkbox input "true"
type input "R$ 4,50"
checkbox input "false"
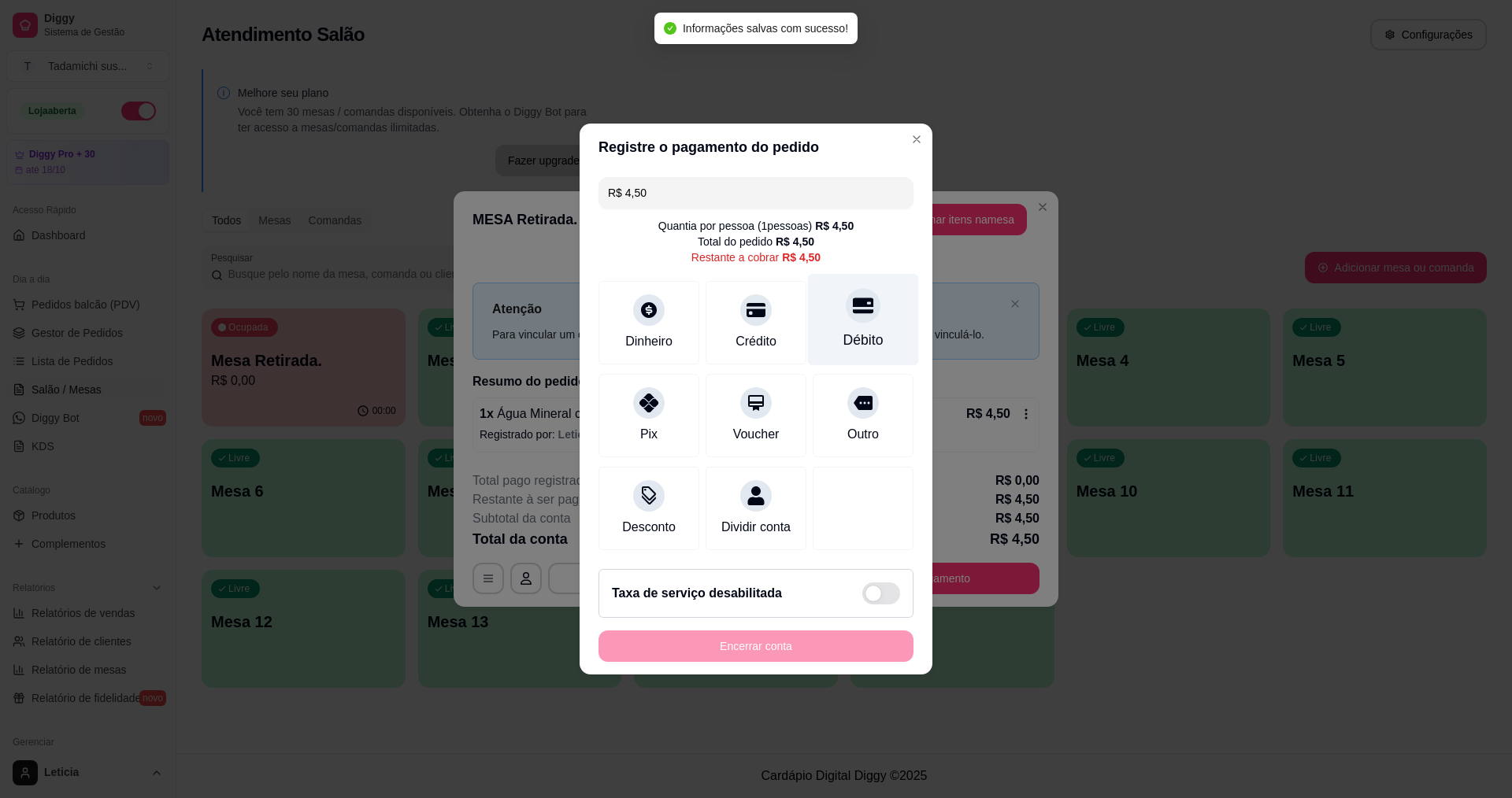
click at [830, 319] on div "Débito" at bounding box center [864, 320] width 111 height 92
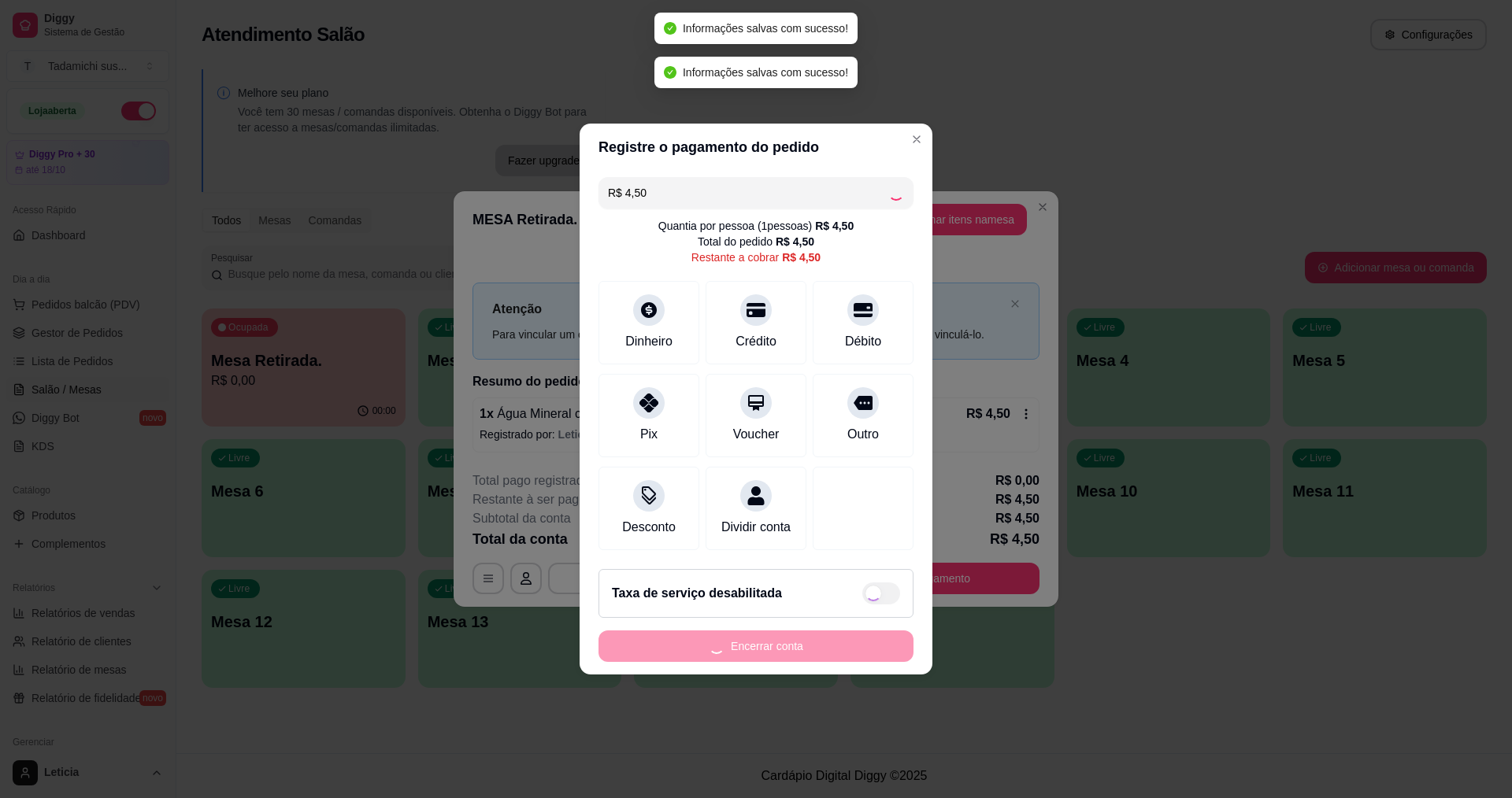
type input "R$ 0,00"
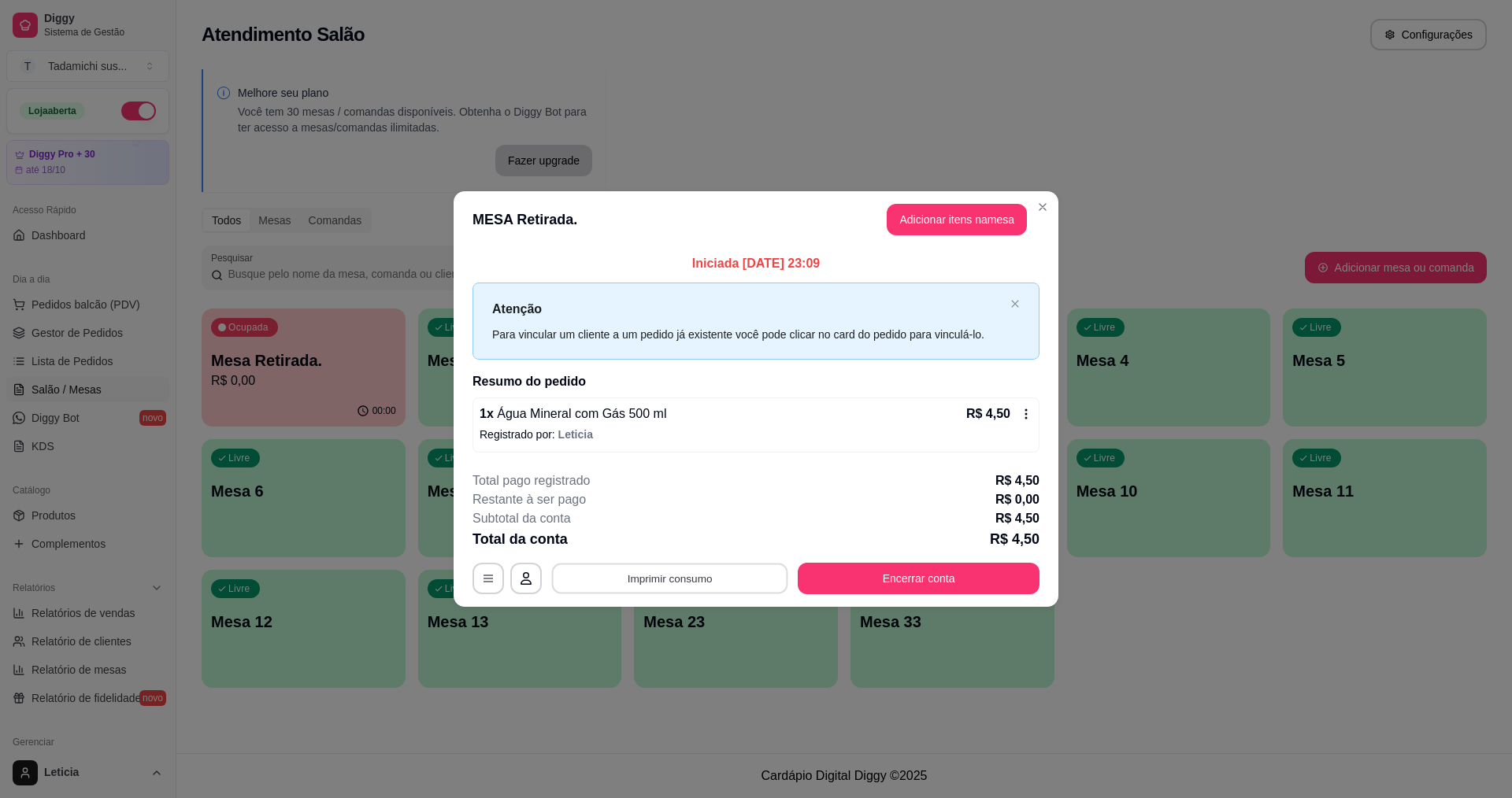
click at [719, 584] on button "Imprimir consumo" at bounding box center [671, 578] width 236 height 31
click at [713, 510] on button "IMPRESSORA HAYOM" at bounding box center [673, 509] width 117 height 24
click at [973, 586] on button "Encerrar conta" at bounding box center [919, 578] width 242 height 32
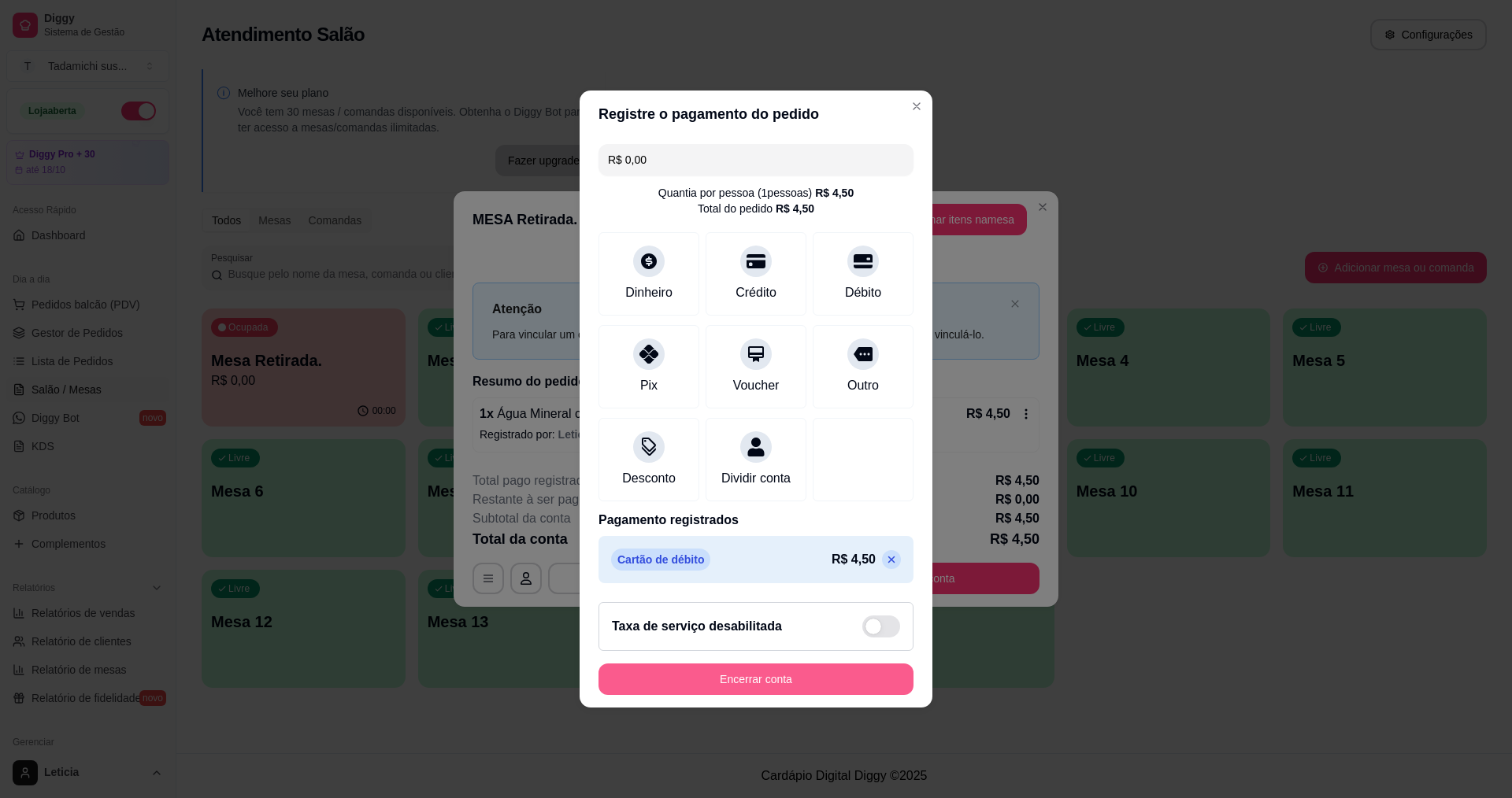
click at [874, 695] on button "Encerrar conta" at bounding box center [756, 679] width 315 height 32
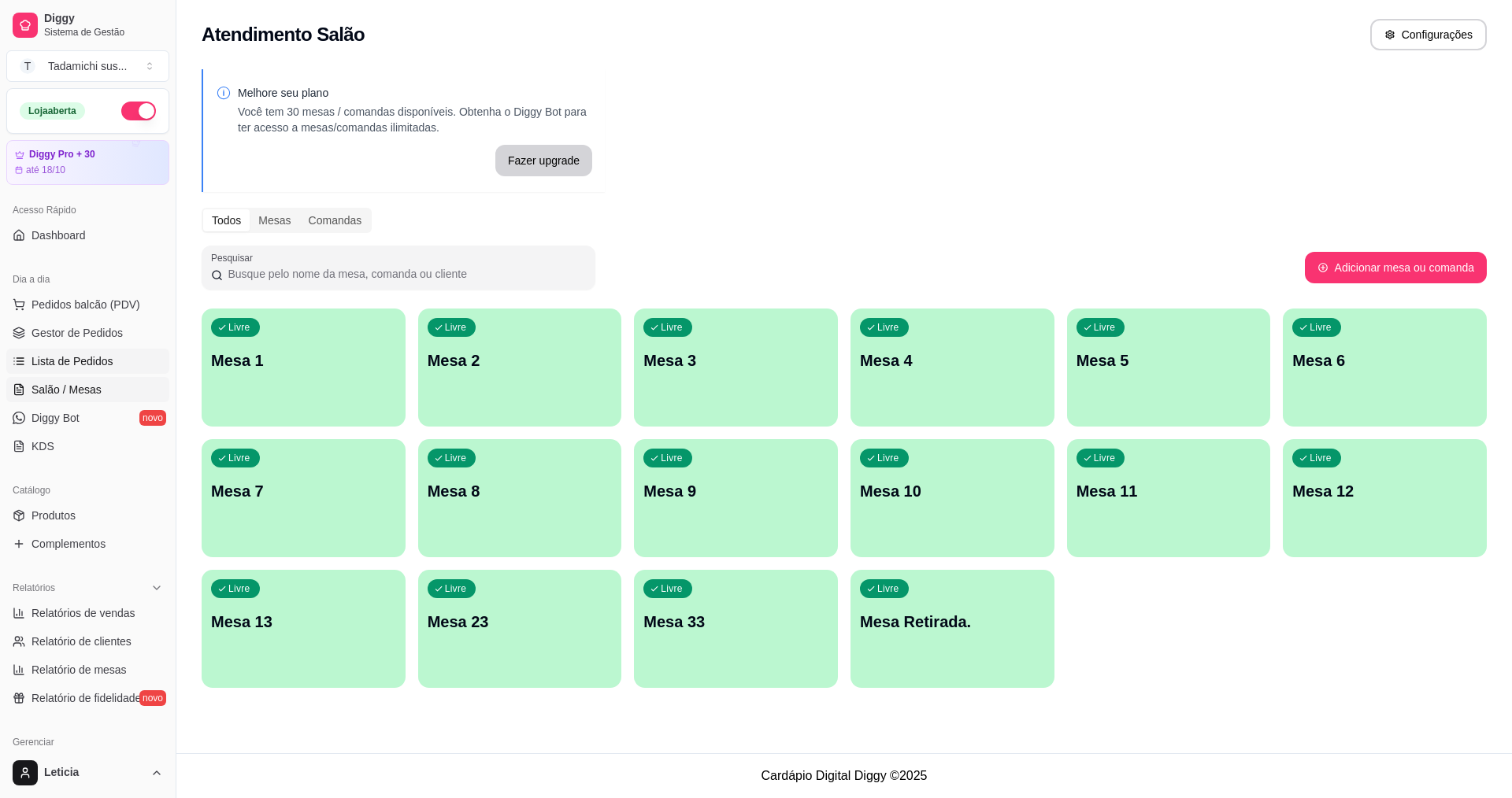
click at [90, 358] on span "Lista de Pedidos" at bounding box center [72, 361] width 82 height 15
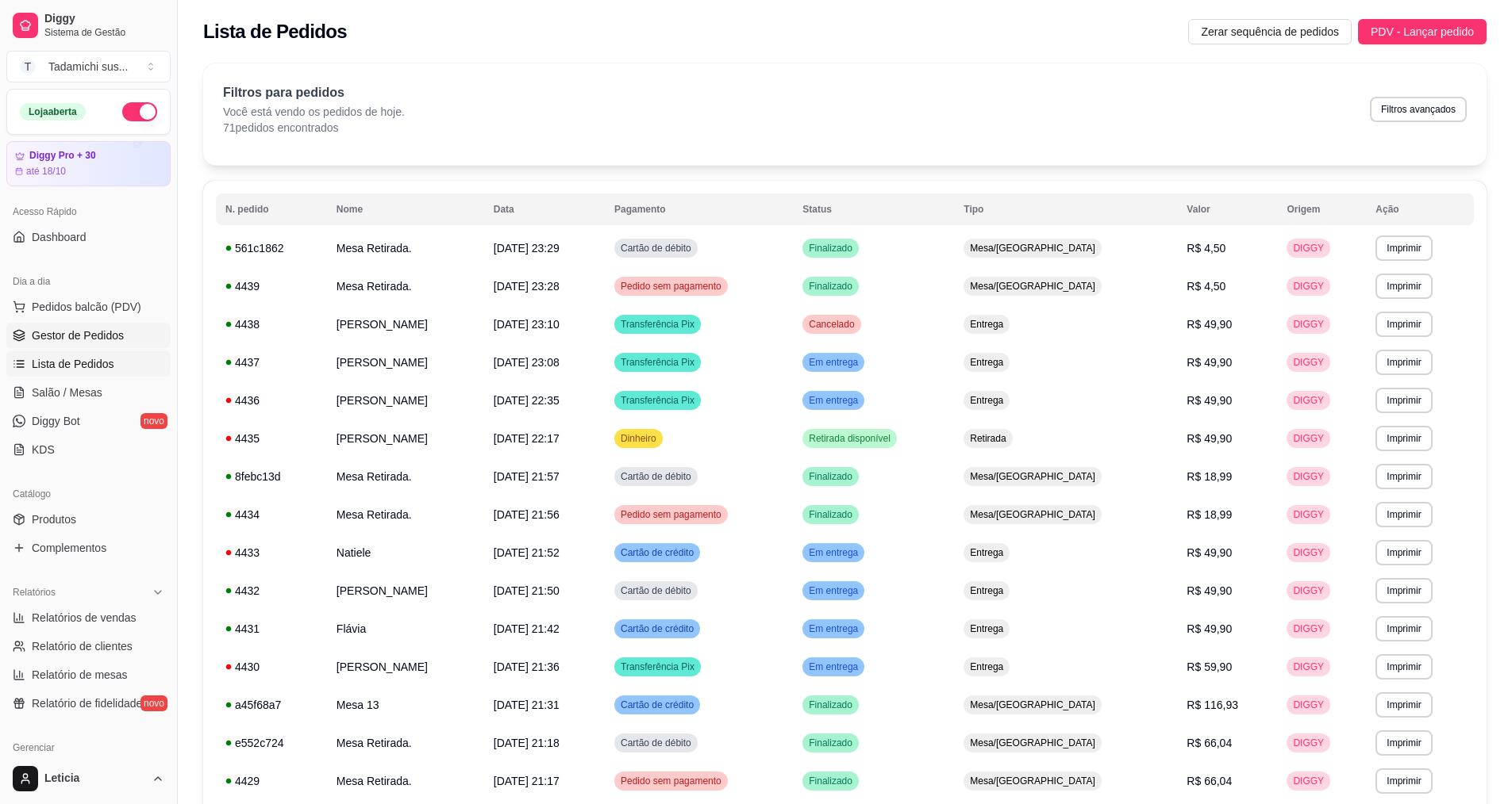
click at [76, 333] on span "Gestor de Pedidos" at bounding box center [77, 336] width 92 height 15
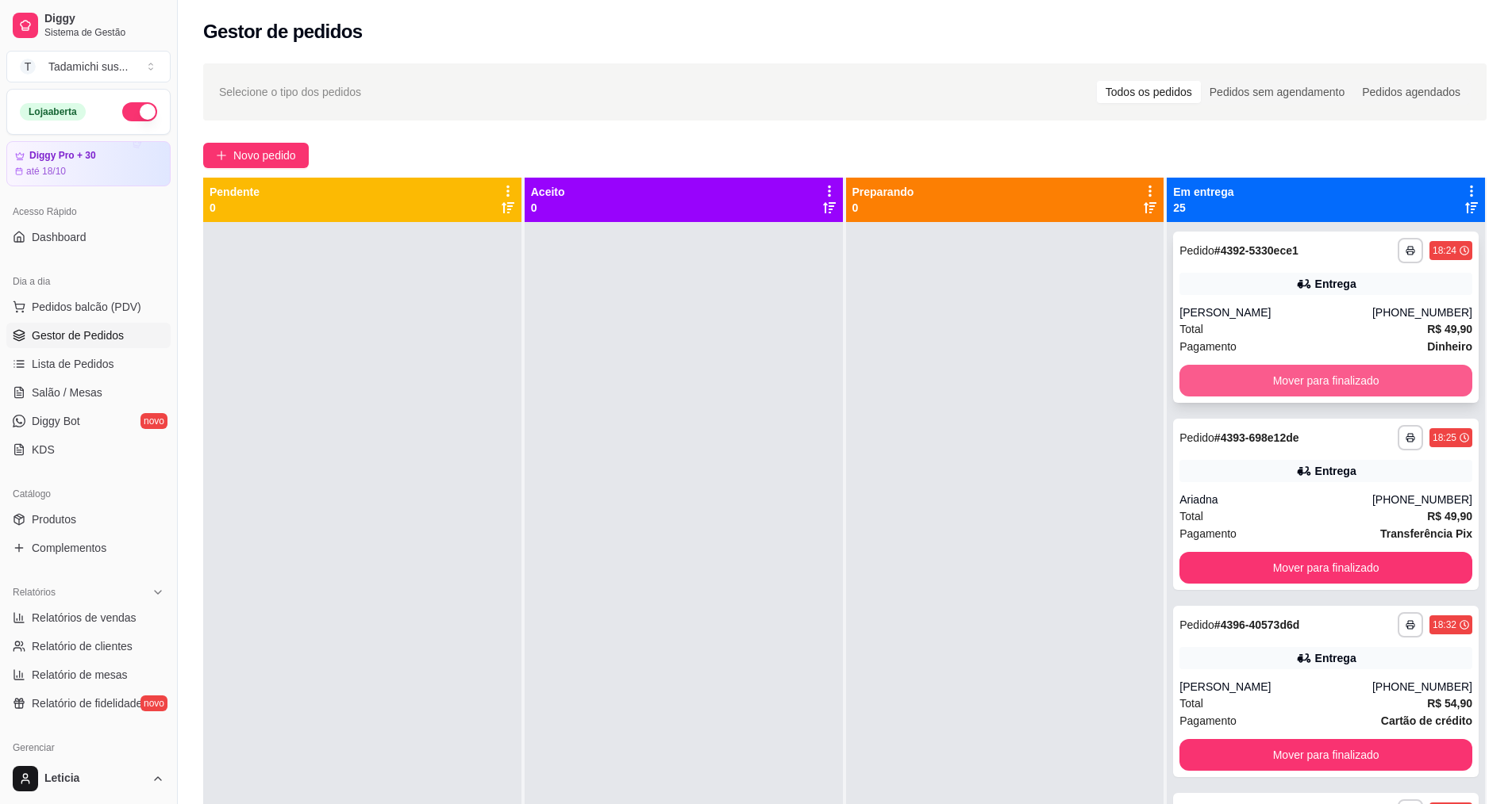
click at [1370, 384] on button "Mover para finalizado" at bounding box center [1325, 380] width 293 height 32
click at [1370, 384] on button "Mover para finalizado" at bounding box center [1326, 381] width 285 height 31
click at [1370, 384] on button "Mover para finalizado" at bounding box center [1325, 380] width 293 height 32
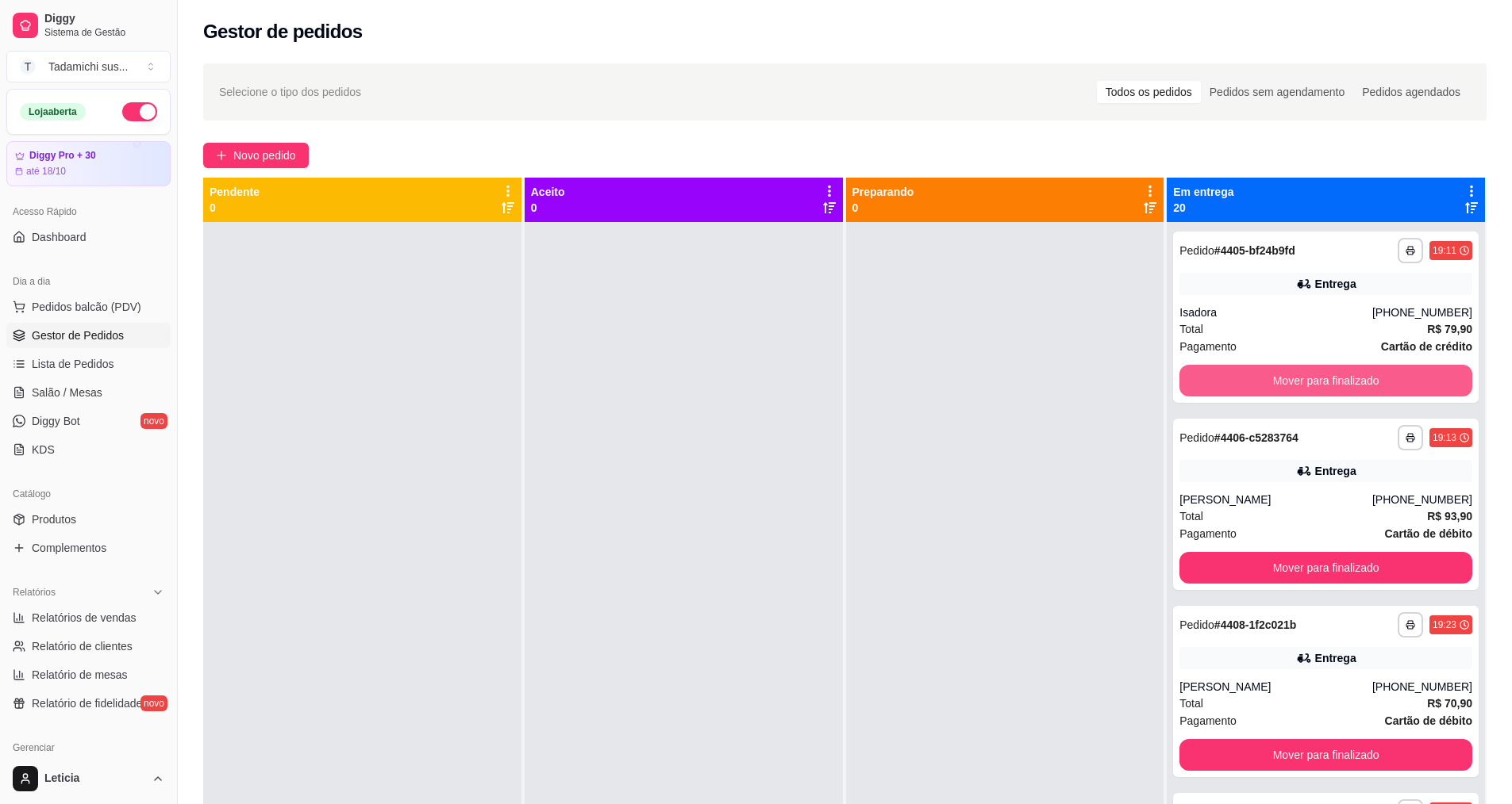
click at [1370, 384] on button "Mover para finalizado" at bounding box center [1325, 380] width 293 height 32
click at [1370, 552] on button "Mover para finalizado" at bounding box center [1325, 568] width 293 height 32
click at [1370, 384] on button "Mover para finalizado" at bounding box center [1325, 380] width 293 height 32
click at [1370, 384] on button "Mover para finalizado" at bounding box center [1326, 381] width 285 height 31
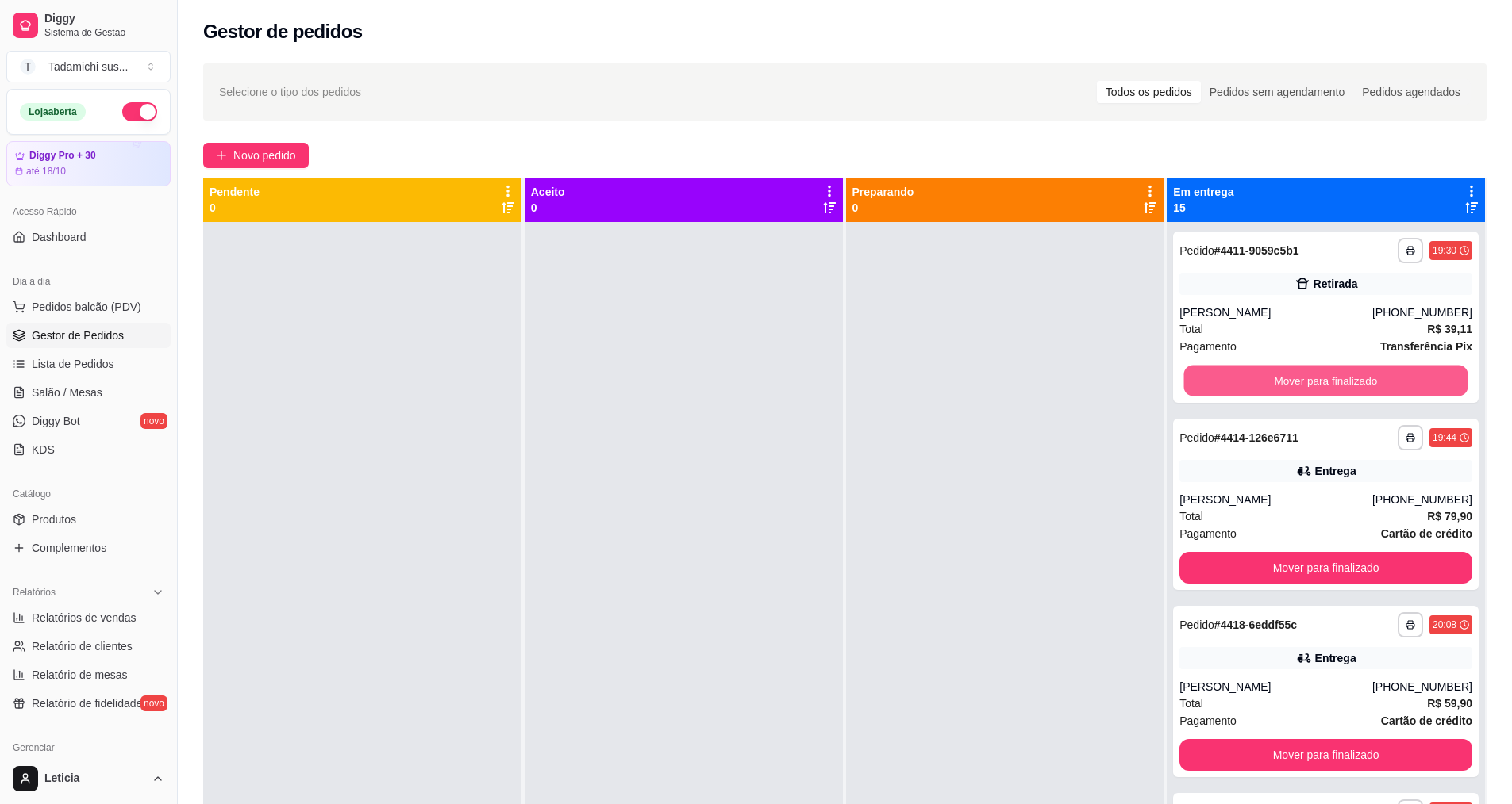
click at [1370, 384] on button "Mover para finalizado" at bounding box center [1326, 381] width 285 height 31
click at [1370, 384] on button "Mover para finalizado" at bounding box center [1325, 380] width 293 height 32
click at [1370, 384] on button "Mover para finalizado" at bounding box center [1326, 381] width 285 height 31
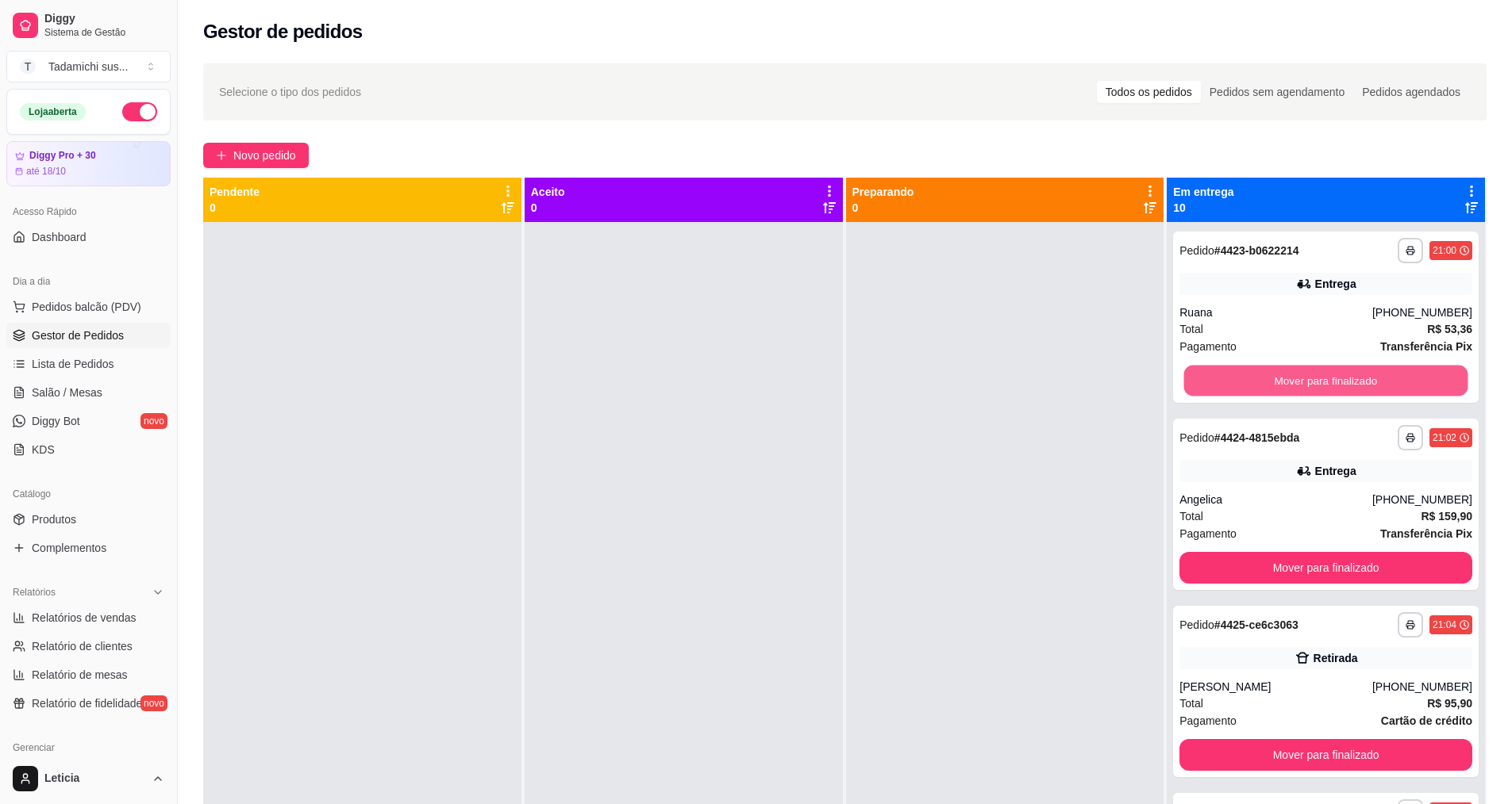
click at [1370, 384] on button "Mover para finalizado" at bounding box center [1326, 381] width 285 height 31
click at [1370, 384] on button "Mover para finalizado" at bounding box center [1325, 380] width 293 height 32
click at [1371, 383] on button "Mover para finalizado" at bounding box center [1326, 381] width 285 height 31
click at [1371, 383] on button "Mover para finalizado" at bounding box center [1325, 380] width 293 height 32
click at [1371, 383] on button "Mover para finalizado" at bounding box center [1326, 381] width 285 height 31
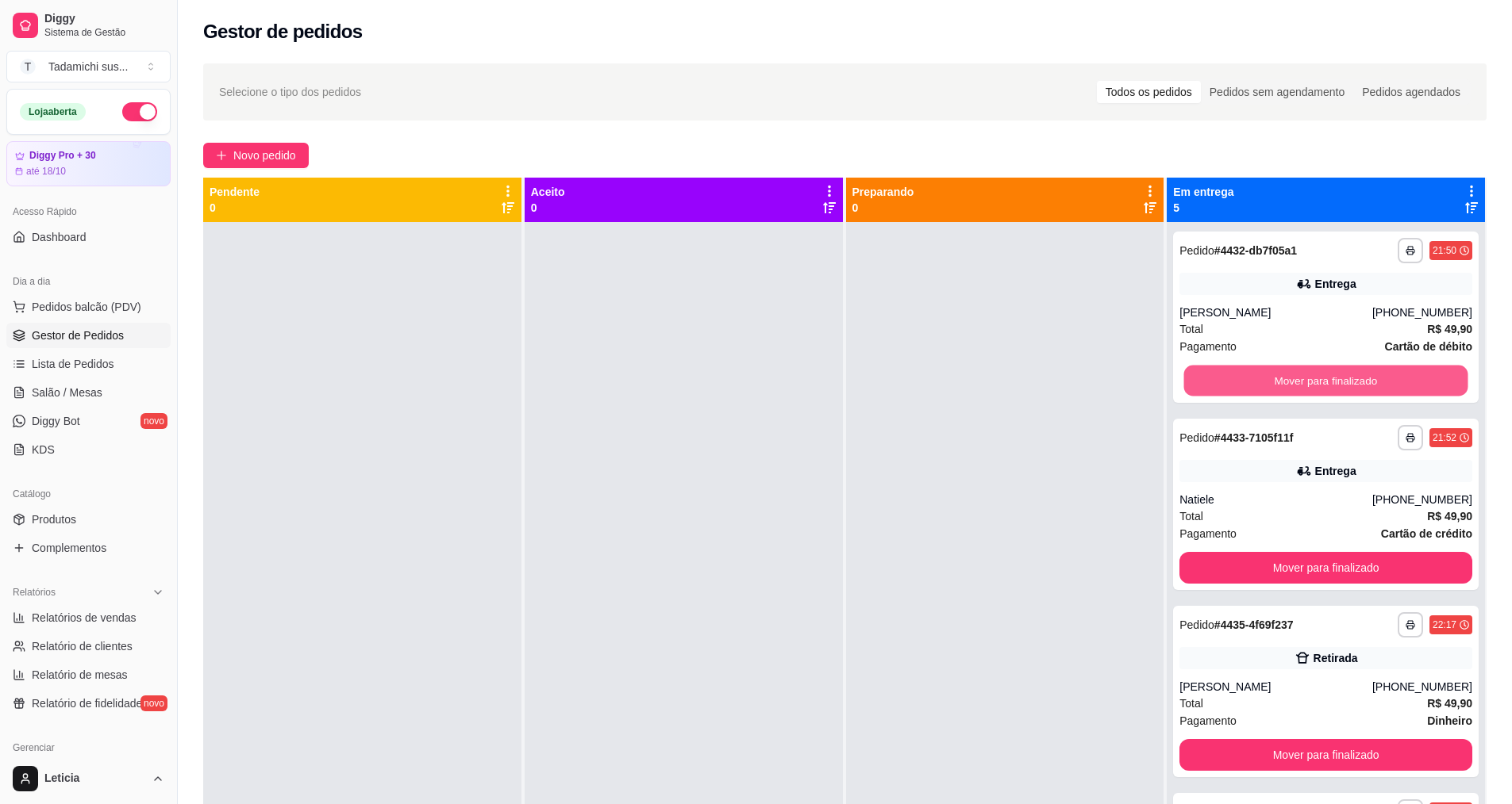
click at [1371, 383] on button "Mover para finalizado" at bounding box center [1326, 381] width 285 height 31
click at [1371, 383] on button "Mover para finalizado" at bounding box center [1325, 380] width 293 height 32
click at [1371, 383] on button "Mover para finalizado" at bounding box center [1326, 381] width 285 height 31
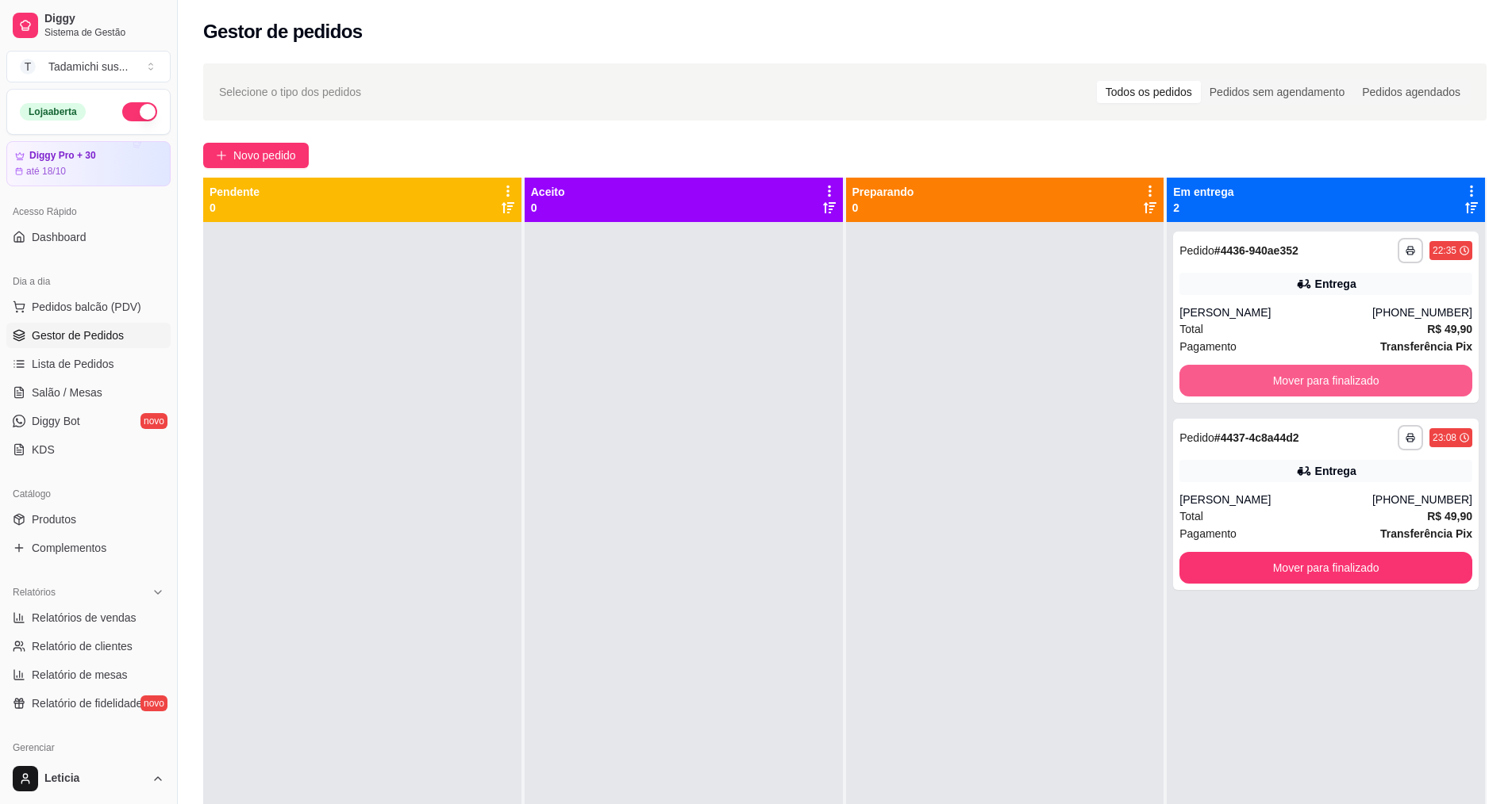
click at [1371, 383] on button "Mover para finalizado" at bounding box center [1325, 380] width 293 height 32
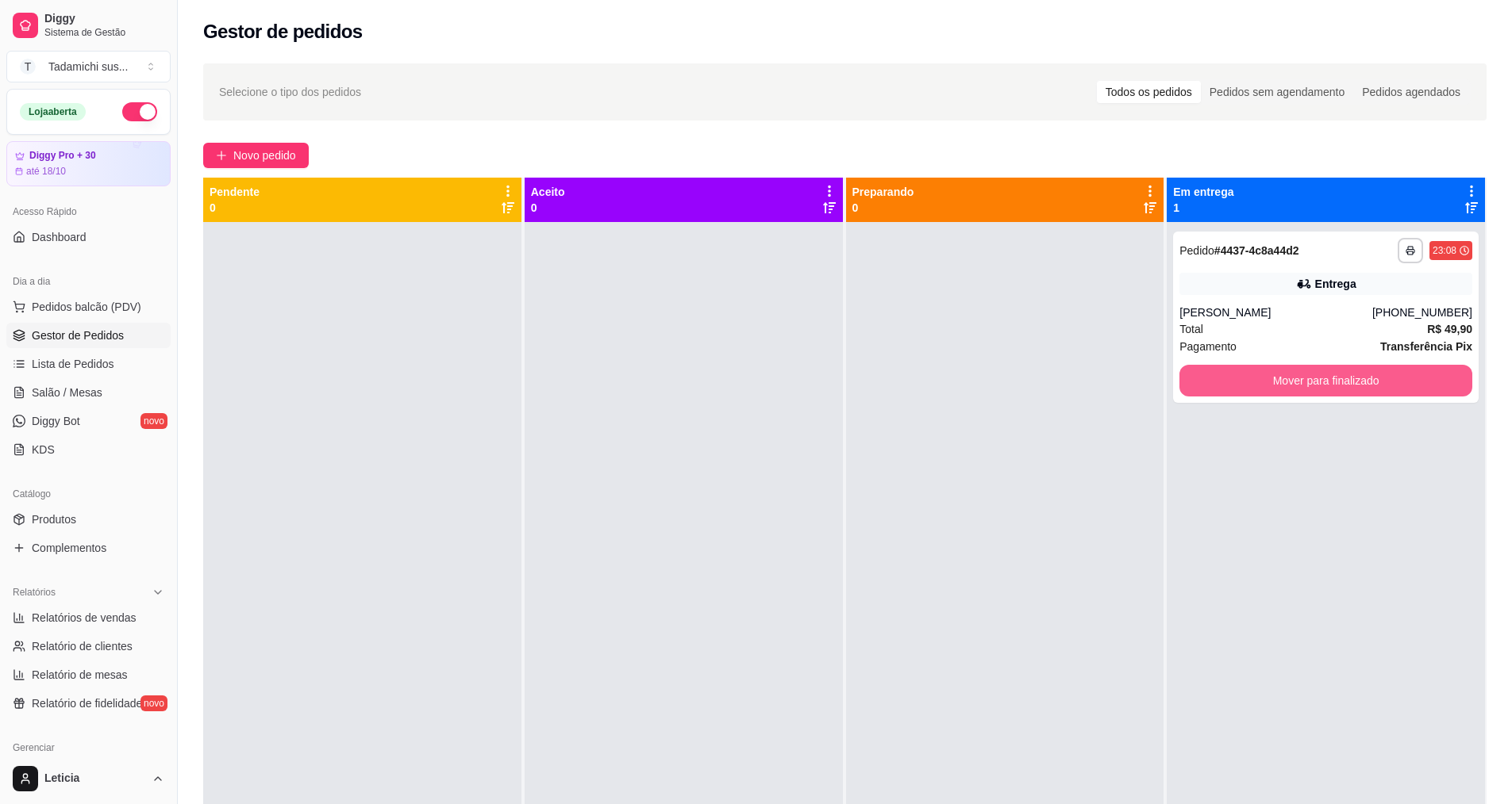
click at [1371, 383] on button "Mover para finalizado" at bounding box center [1325, 380] width 293 height 32
